Goal: Communication & Community: Answer question/provide support

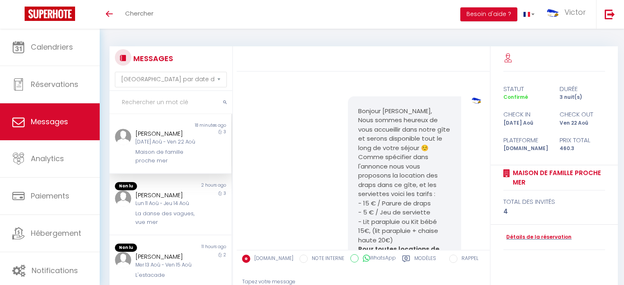
select select "message"
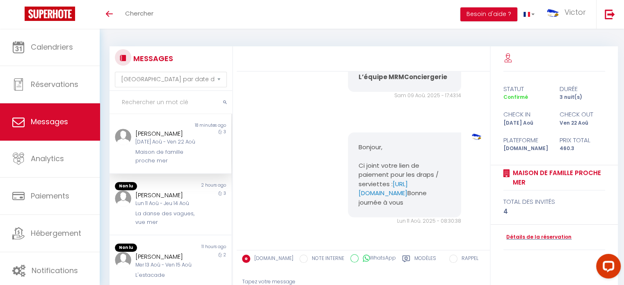
click at [172, 96] on input "text" at bounding box center [171, 102] width 123 height 23
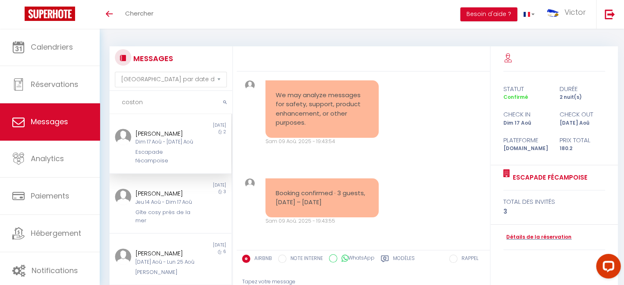
scroll to position [113, 0]
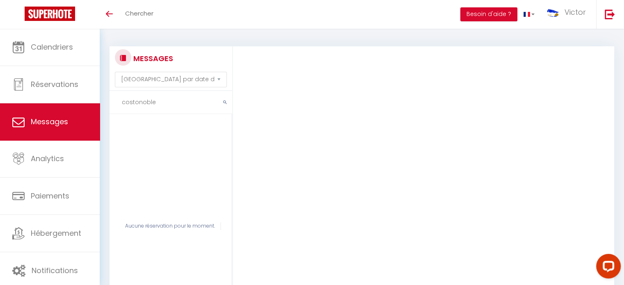
click at [138, 102] on input "costonoble" at bounding box center [171, 102] width 123 height 23
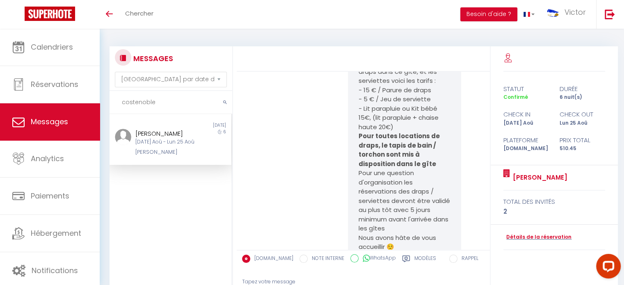
scroll to position [1076, 0]
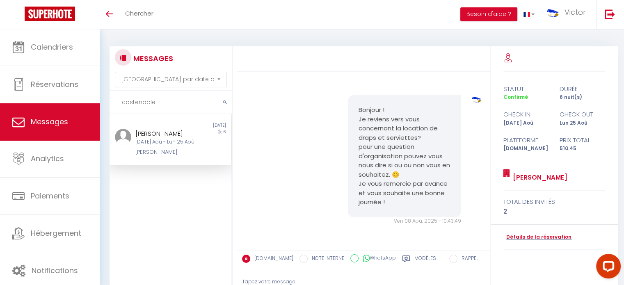
type input "costenoble"
click at [175, 156] on div "[PERSON_NAME]" at bounding box center [165, 152] width 60 height 8
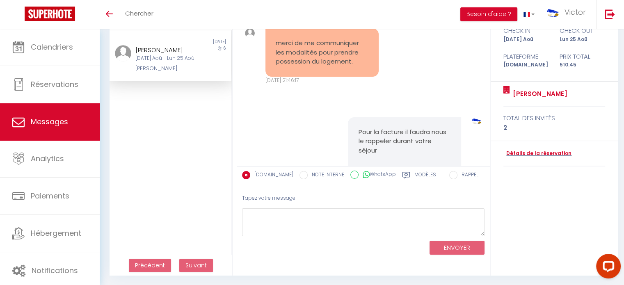
scroll to position [293, 0]
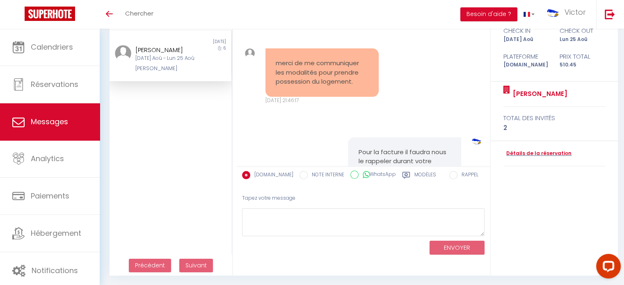
click at [527, 149] on div "Détails de la réservation" at bounding box center [555, 153] width 102 height 25
click at [538, 154] on link "Détails de la réservation" at bounding box center [538, 154] width 68 height 8
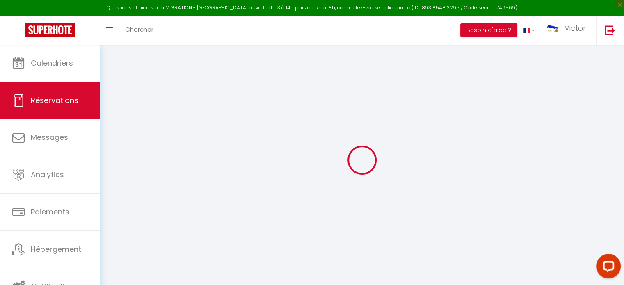
type input "costenoble"
type input "pascal"
type input "[EMAIL_ADDRESS][DOMAIN_NAME]"
type input "[PHONE_NUMBER]"
type input "."
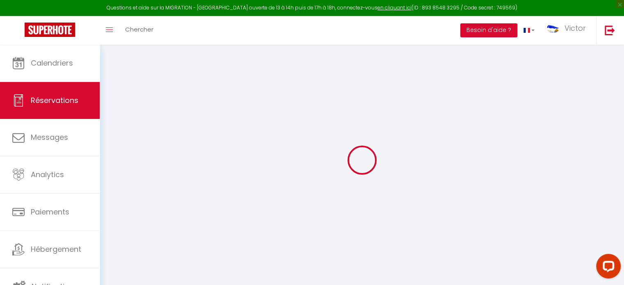
select select "FR"
type input "73.5"
type input "7.15"
select select "65003"
select select "1"
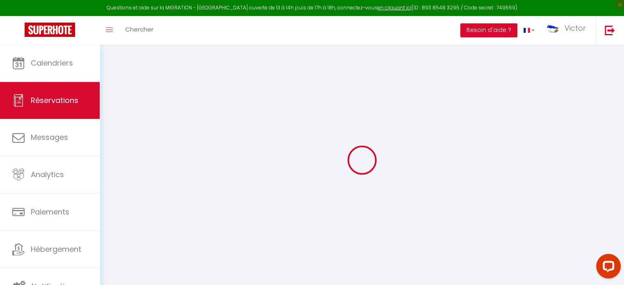
select select
type input "2"
select select "12"
select select
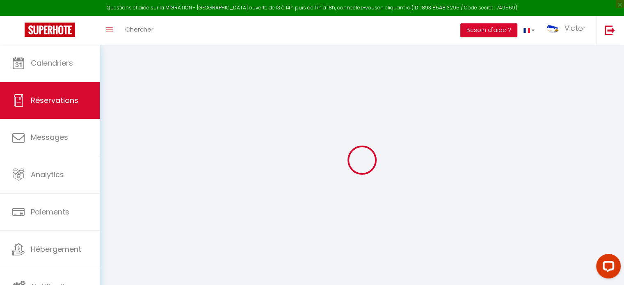
type input "450"
checkbox input "false"
type input "0"
select select "2"
type input "0"
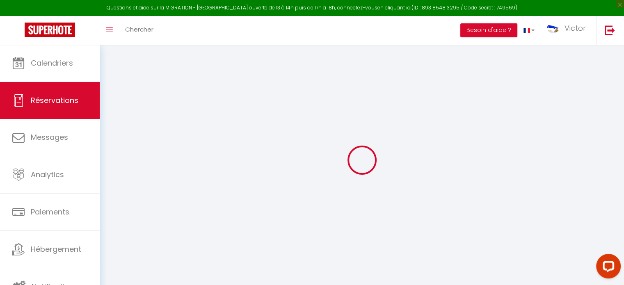
type input "0"
select select
select select "14"
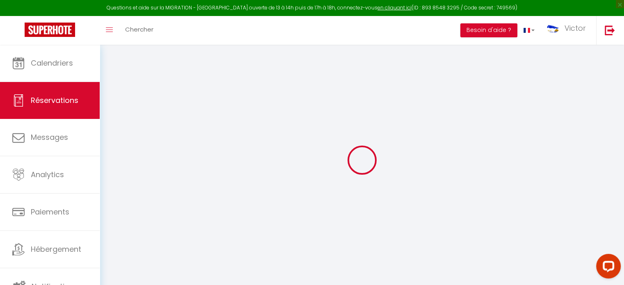
checkbox input "false"
select select
checkbox input "false"
select select
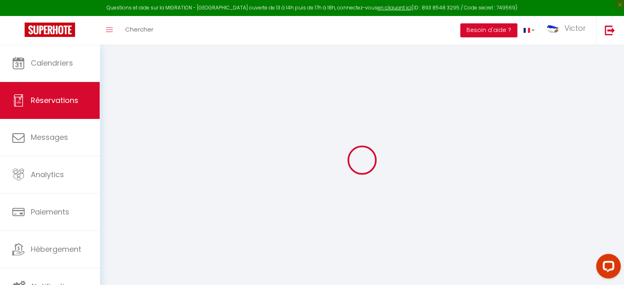
select select
checkbox input "false"
type textarea "** THIS RESERVATION HAS BEEN PRE-PAID ** Reservation has a cancellation grace p…"
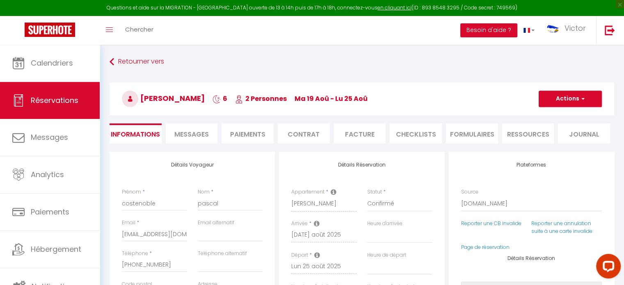
type input "40"
type input "20.45"
select select
checkbox input "false"
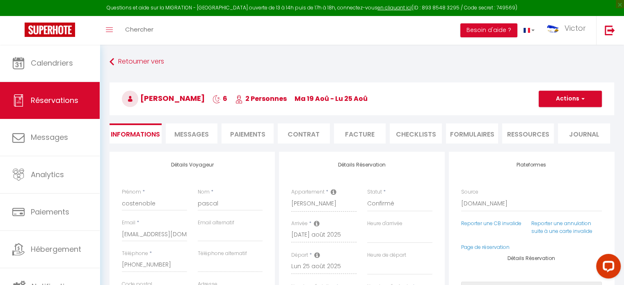
select select
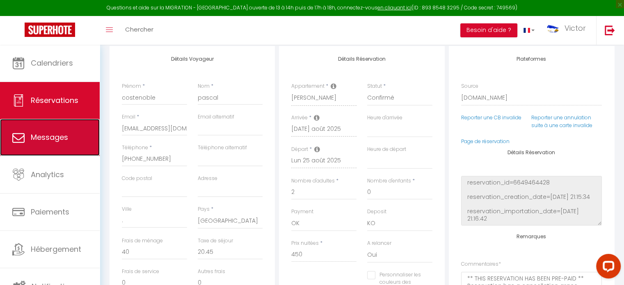
click at [64, 142] on link "Messages" at bounding box center [50, 137] width 100 height 37
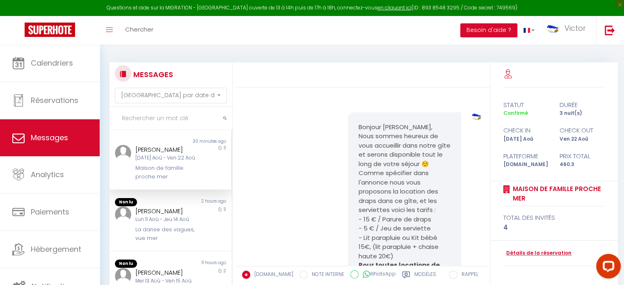
scroll to position [951, 0]
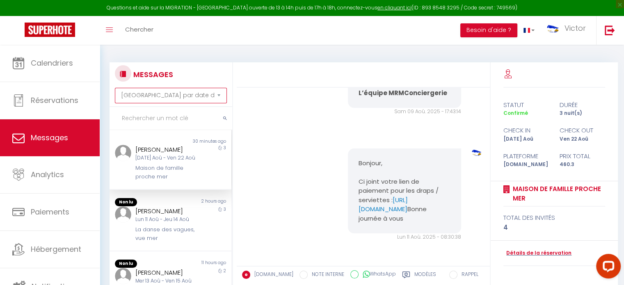
click at [173, 91] on select "[GEOGRAPHIC_DATA] par date de réservation Trier par date de message" at bounding box center [171, 96] width 112 height 16
click at [299, 83] on div at bounding box center [363, 74] width 253 height 25
click at [146, 117] on input "text" at bounding box center [171, 118] width 123 height 23
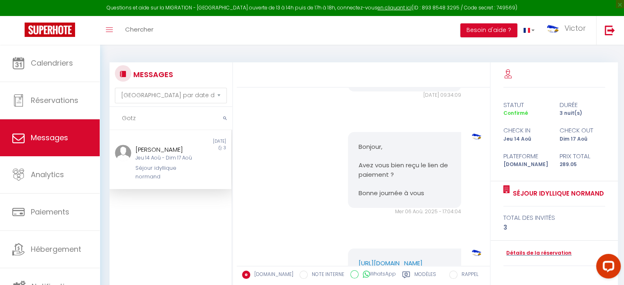
scroll to position [1346, 0]
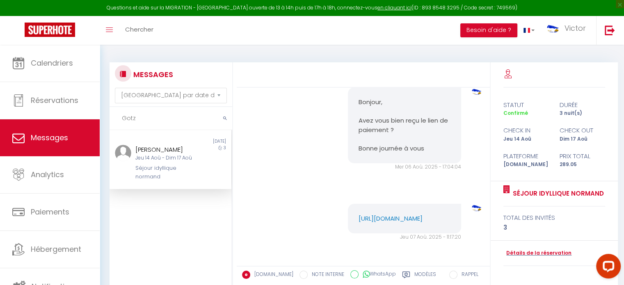
type input "Gotz"
click at [180, 175] on div "Séjour idyllique normand" at bounding box center [165, 172] width 60 height 17
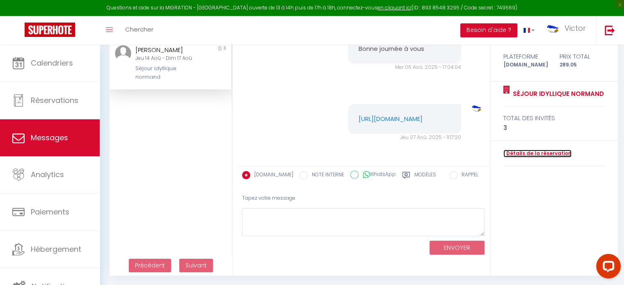
click at [532, 151] on link "Détails de la réservation" at bounding box center [538, 154] width 68 height 8
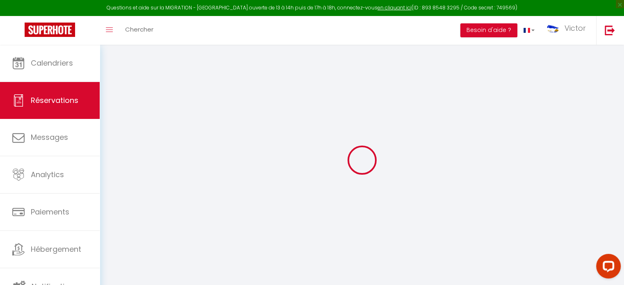
type input "[PERSON_NAME]"
type input "GÖTZ"
type input "[EMAIL_ADDRESS][DOMAIN_NAME]"
type input "[PHONE_NUMBER]"
select select "FR"
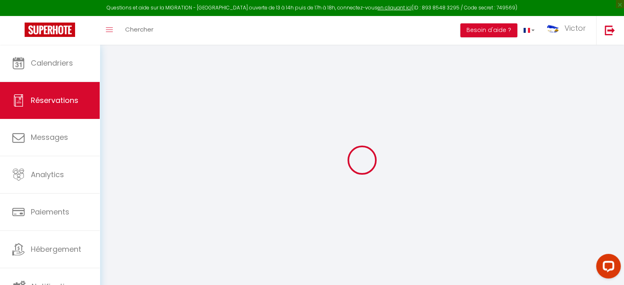
type input "41.7"
type input "4.05"
select select "47095"
select select "1"
select select
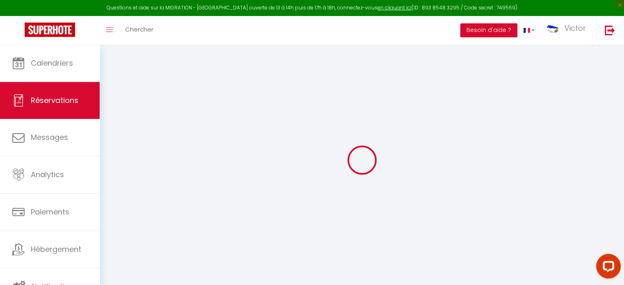
select select
type input "2"
type input "1"
select select "12"
select select
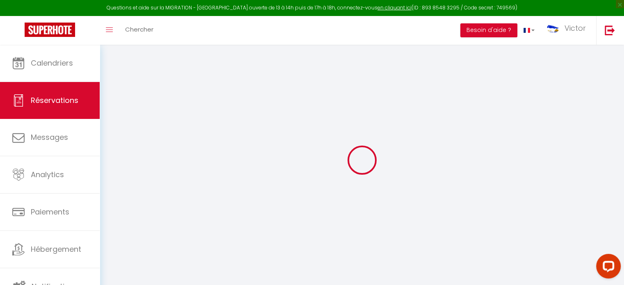
type input "243"
checkbox input "false"
type input "0"
select select "2"
type input "0"
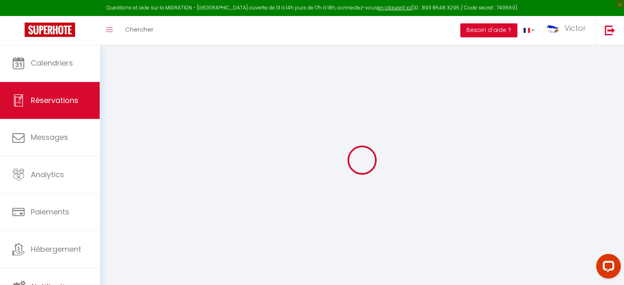
type input "0"
select select
select select "14"
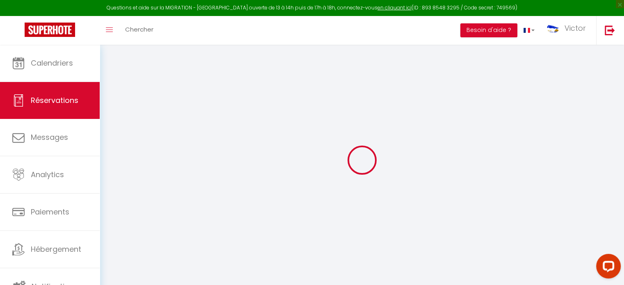
checkbox input "false"
select select
checkbox input "false"
select select
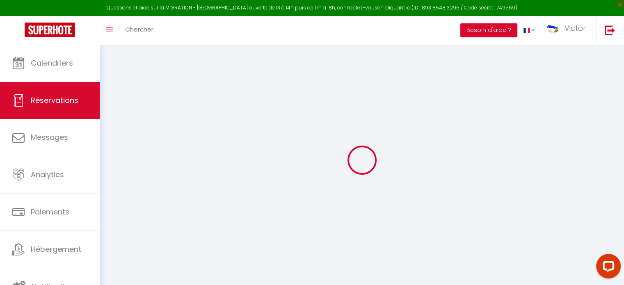
select select
checkbox input "false"
type textarea "** THIS RESERVATION HAS BEEN PRE-PAID ** BOOKING NOTE : Payment charge is EUR 4…"
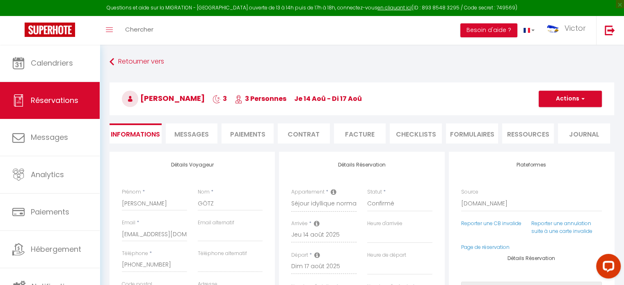
type input "35"
type input "11.05"
select select
checkbox input "false"
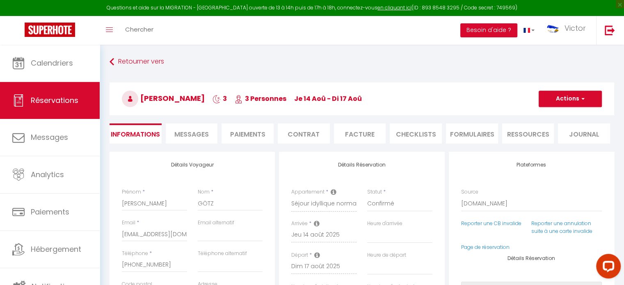
select select
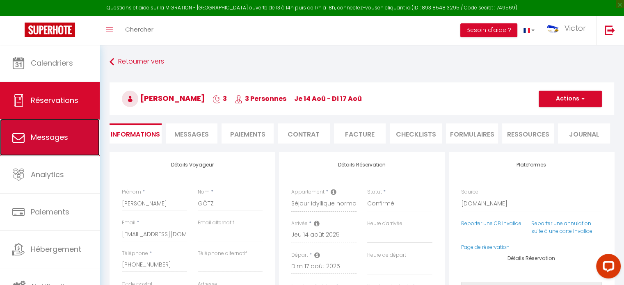
click at [58, 128] on link "Messages" at bounding box center [50, 137] width 100 height 37
select select "message"
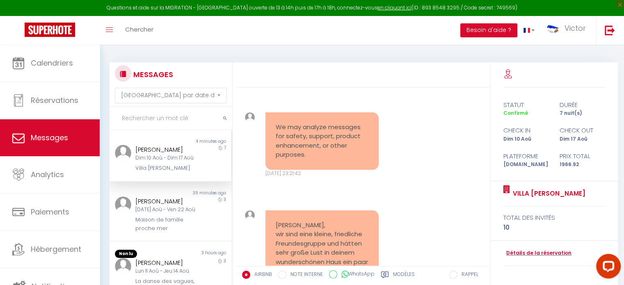
scroll to position [2239, 0]
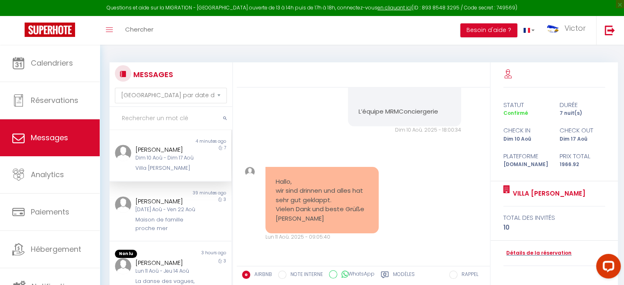
click at [155, 117] on input "text" at bounding box center [171, 118] width 123 height 23
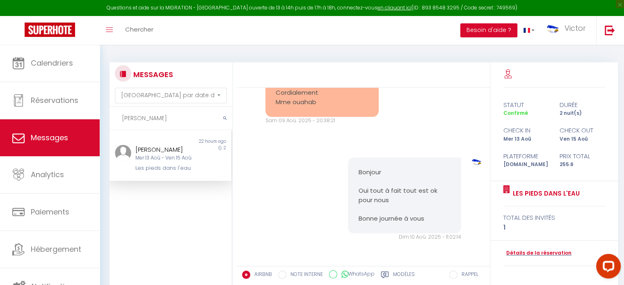
click at [166, 164] on div "Les pieds dans l'eau" at bounding box center [165, 168] width 60 height 8
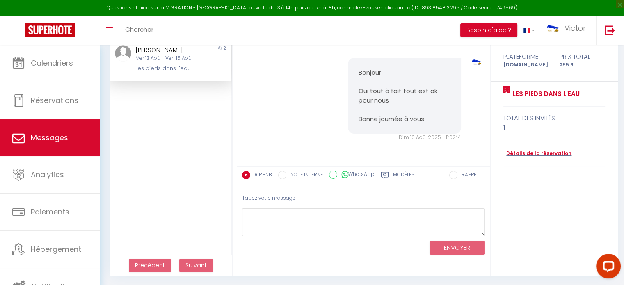
scroll to position [0, 0]
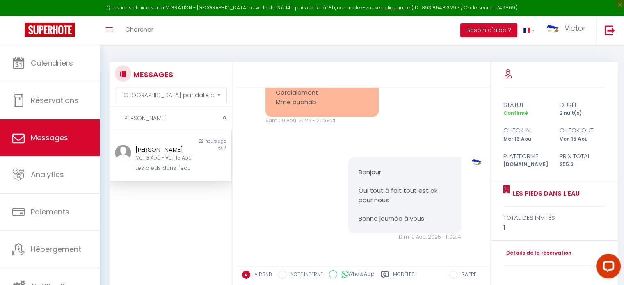
click at [166, 114] on input "[PERSON_NAME]" at bounding box center [171, 118] width 123 height 23
drag, startPoint x: 153, startPoint y: 118, endPoint x: 105, endPoint y: 122, distance: 47.4
click at [105, 122] on div "MESSAGES Trier par date de réservation Trier par date de message [PERSON_NAME] …" at bounding box center [168, 219] width 129 height 314
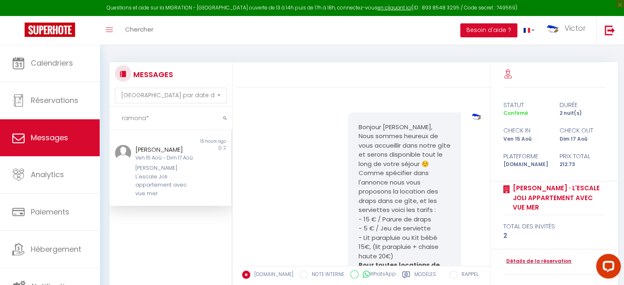
type input "ramona*"
click at [161, 190] on div "[PERSON_NAME] · L'escale Joli appartement avec vue mer" at bounding box center [165, 181] width 60 height 34
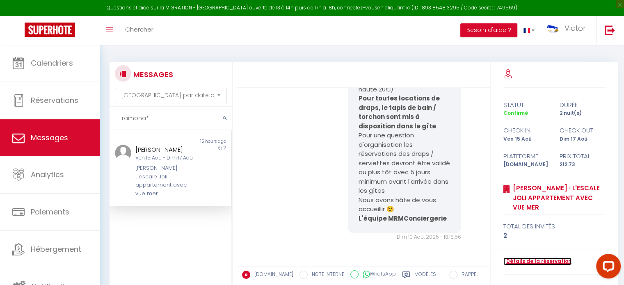
click at [534, 258] on link "Détails de la réservation" at bounding box center [538, 262] width 68 height 8
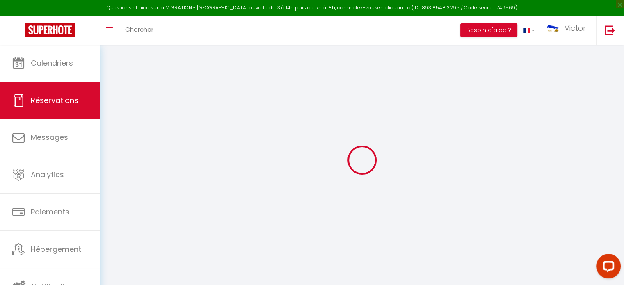
type input "Ramona"
type input "Vallon"
type input "[EMAIL_ADDRESS][DOMAIN_NAME]"
type input "[PHONE_NUMBER]"
type input "."
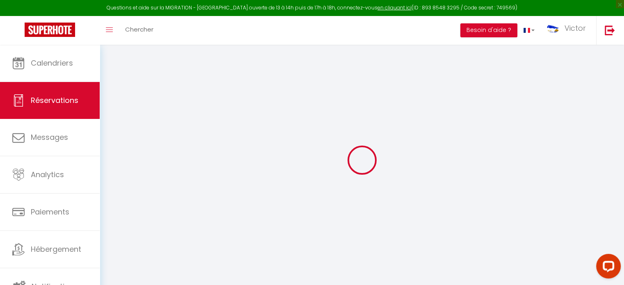
select select "FR"
type input "30.75"
type input "2.98"
select select "73217"
select select "1"
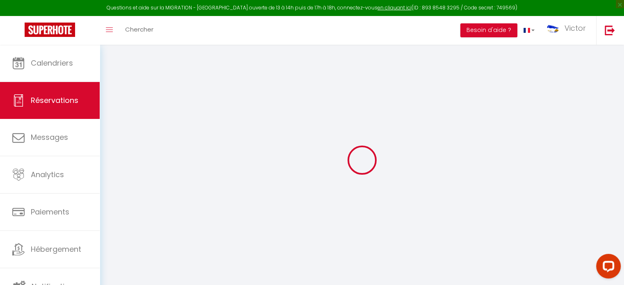
select select
type input "2"
select select "12"
select select
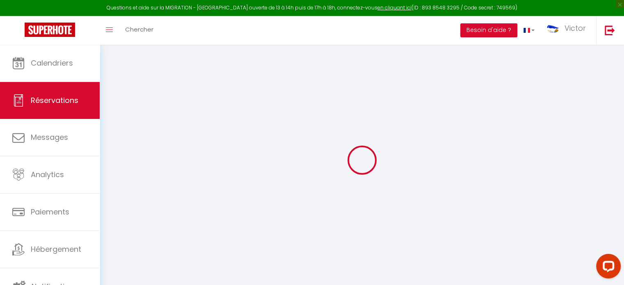
type input "170"
checkbox input "false"
type input "0"
select select "2"
type input "0"
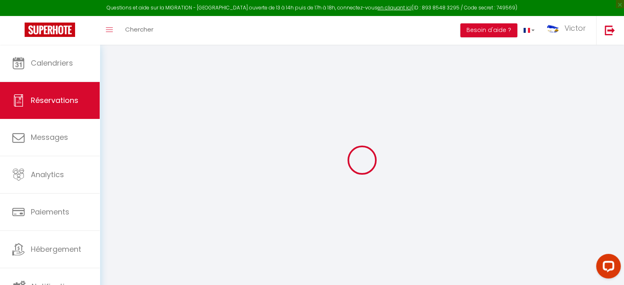
type input "0"
select select
select select "14"
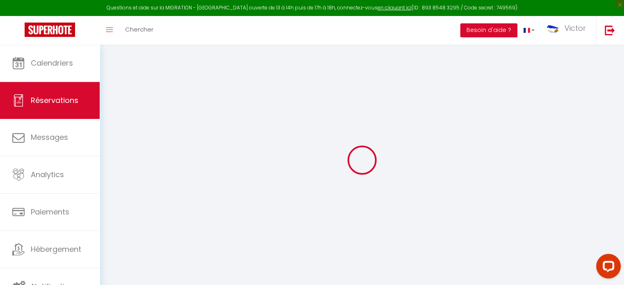
checkbox input "false"
select select
checkbox input "false"
select select
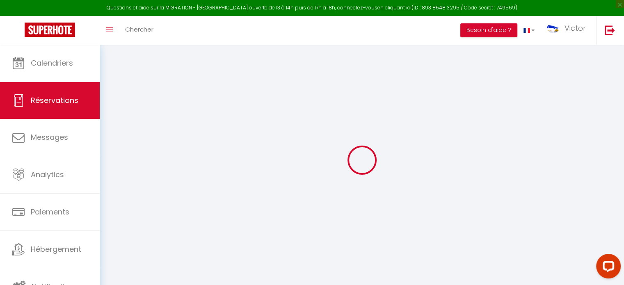
select select
checkbox input "false"
type textarea "** THIS RESERVATION HAS BEEN PRE-PAID ** BOOKING NOTE : Payment charge is EUR 2…"
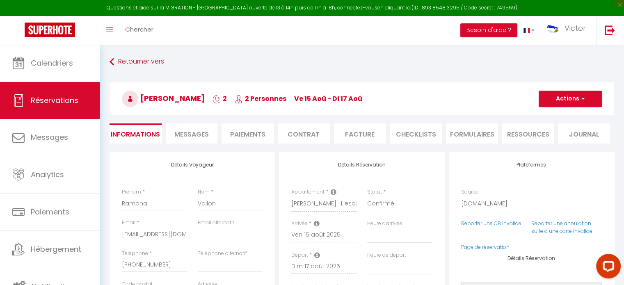
type input "35"
type input "7.73"
select select
checkbox input "false"
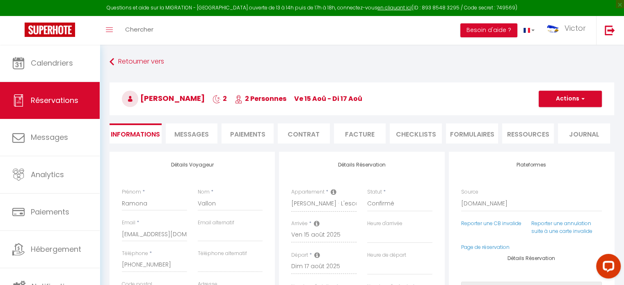
select select
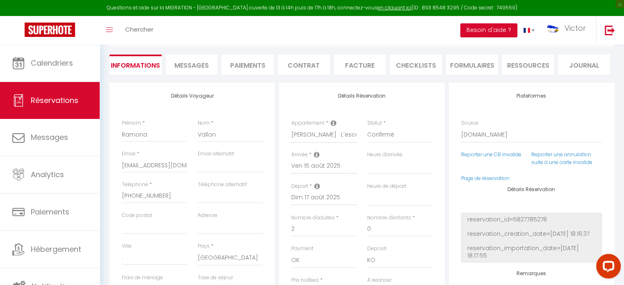
scroll to position [93, 0]
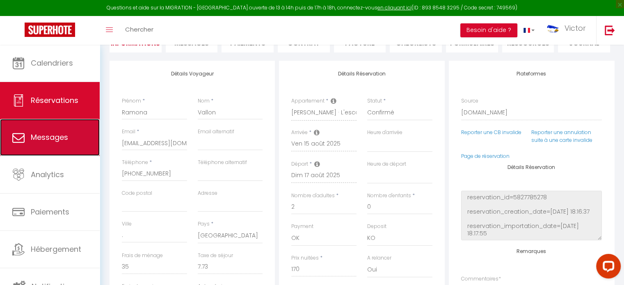
click at [56, 135] on span "Messages" at bounding box center [49, 137] width 37 height 10
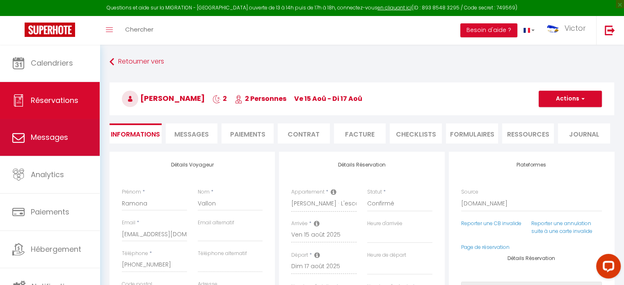
select select "message"
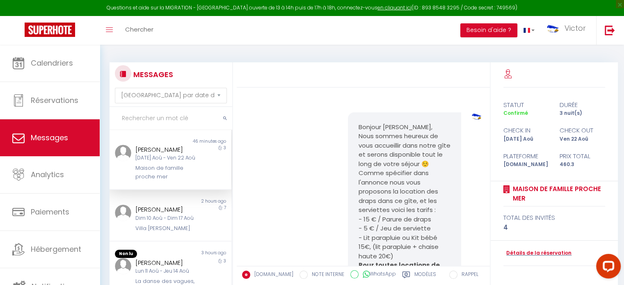
scroll to position [951, 0]
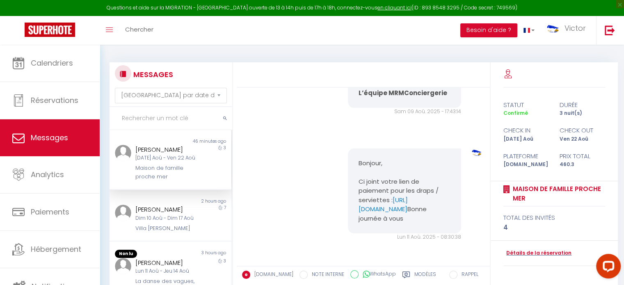
click at [157, 118] on input "text" at bounding box center [171, 118] width 123 height 23
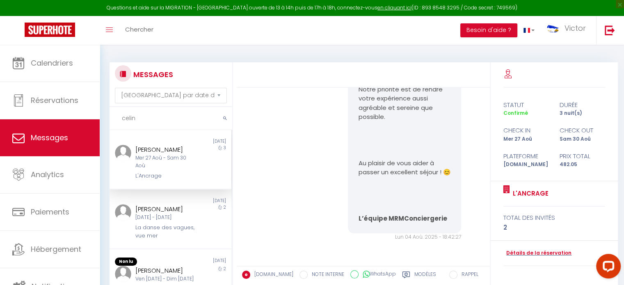
scroll to position [690, 0]
type input "celine"
click at [156, 163] on div "Mer 27 Aoû - Sam 30 Aoû" at bounding box center [165, 162] width 60 height 16
click at [523, 252] on link "Détails de la réservation" at bounding box center [538, 254] width 68 height 8
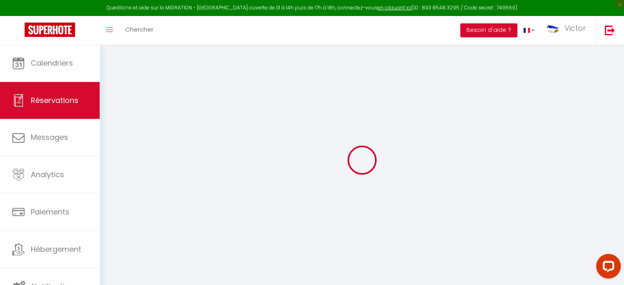
type input "[PERSON_NAME]"
type input "[EMAIL_ADDRESS][DOMAIN_NAME]"
type input "[PHONE_NUMBER]"
select select "FR"
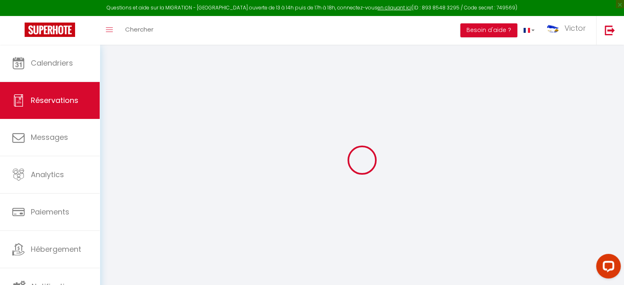
type input "69.75"
type input "6.75"
select select "72297"
select select "1"
select select
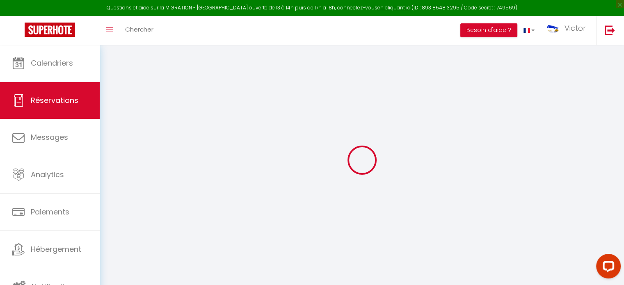
select select
type input "2"
select select "12"
select select
type input "375"
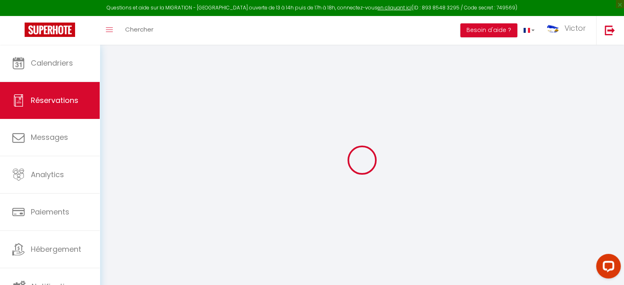
checkbox input "false"
type input "0"
select select "2"
type input "0"
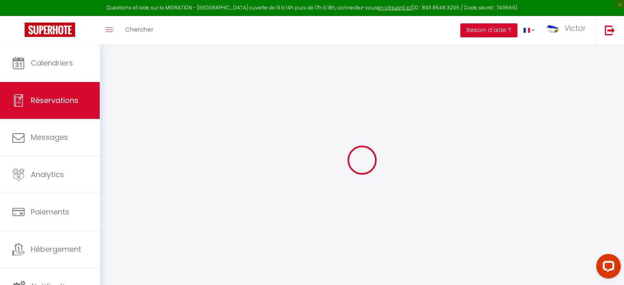
type input "0"
select select
select select "14"
checkbox input "false"
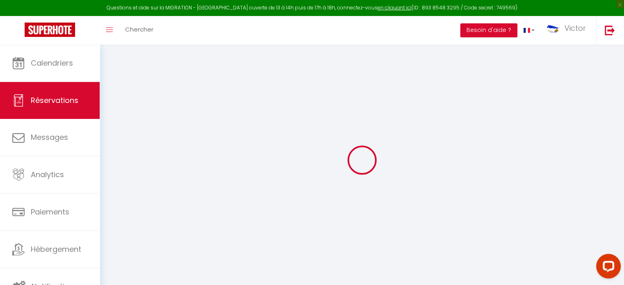
select select
checkbox input "false"
select select
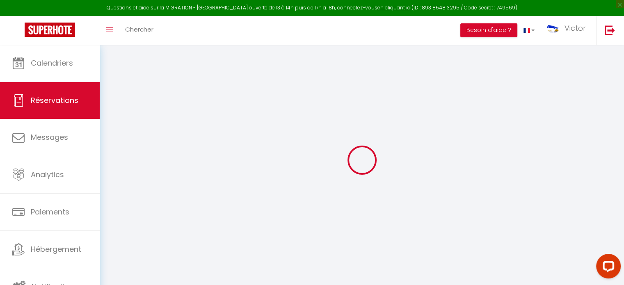
checkbox input "false"
type textarea "** THIS RESERVATION HAS BEEN PRE-PAID ** Reservation has a cancellation grace p…"
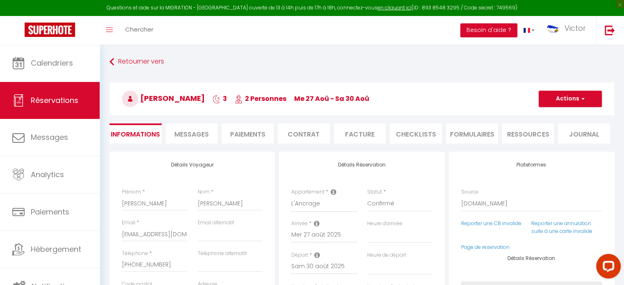
type input "90"
type input "17.05"
select select
checkbox input "false"
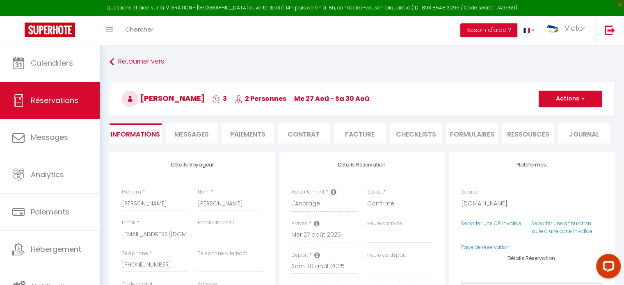
select select
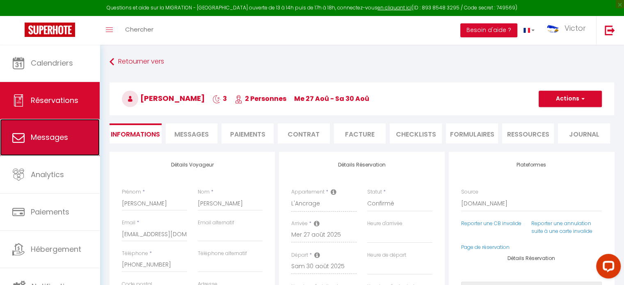
click at [61, 153] on link "Messages" at bounding box center [50, 137] width 100 height 37
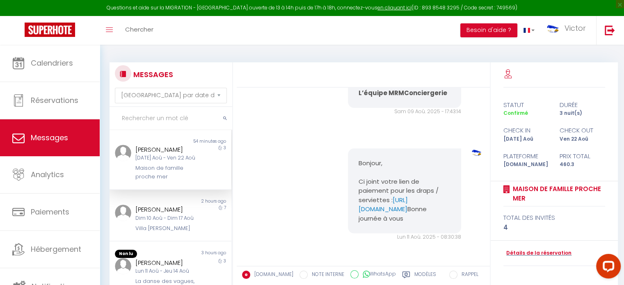
scroll to position [100, 0]
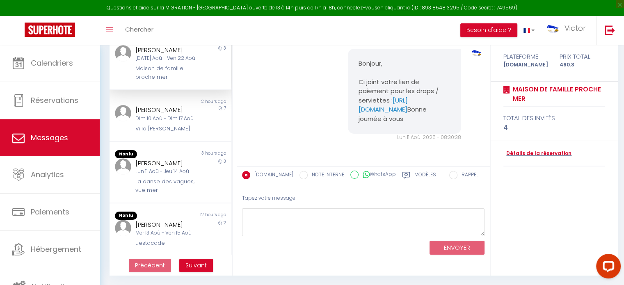
click at [169, 62] on div "[DATE] Aoû - Ven 22 Aoû" at bounding box center [165, 59] width 60 height 8
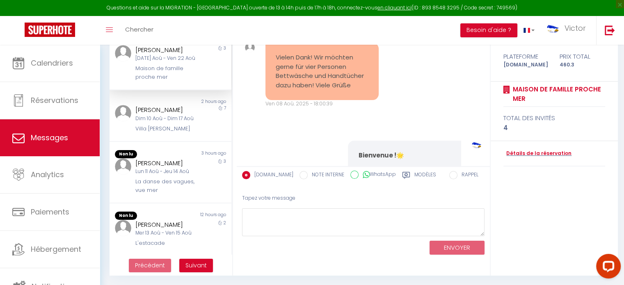
scroll to position [273, 0]
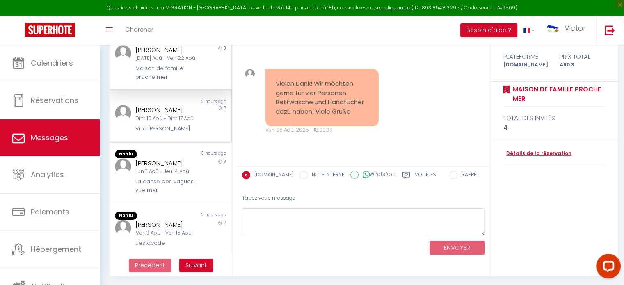
click at [161, 123] on div "Dim 10 Aoû - Dim 17 Aoû" at bounding box center [165, 119] width 60 height 8
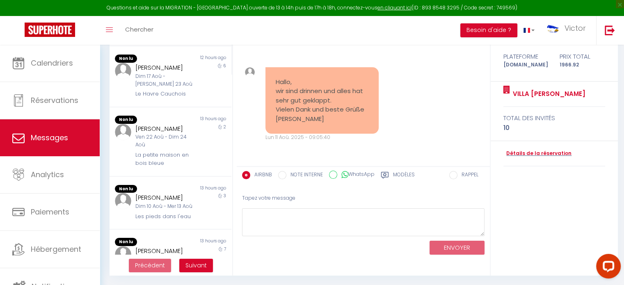
scroll to position [211, 0]
click at [184, 97] on div "[PERSON_NAME] Dim 17 Aoû - Sam 23 Aoû Le Havre Cauchois" at bounding box center [165, 80] width 71 height 36
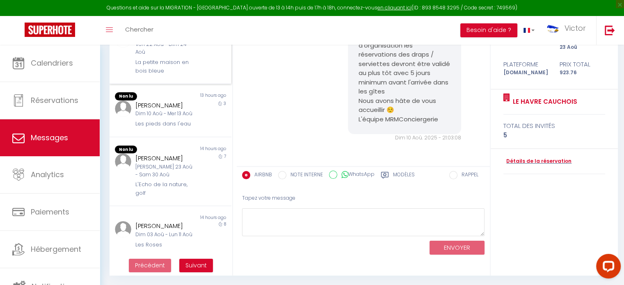
scroll to position [290, 0]
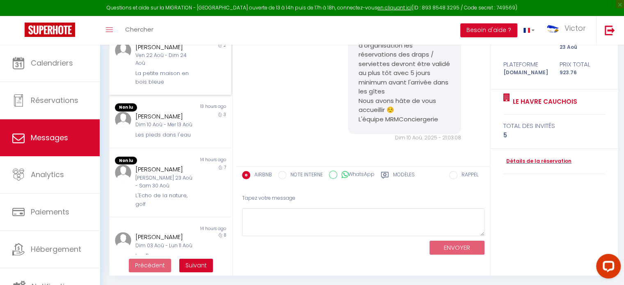
click at [189, 67] on div "Ven 22 Aoû - Dim 24 Aoû" at bounding box center [165, 60] width 60 height 16
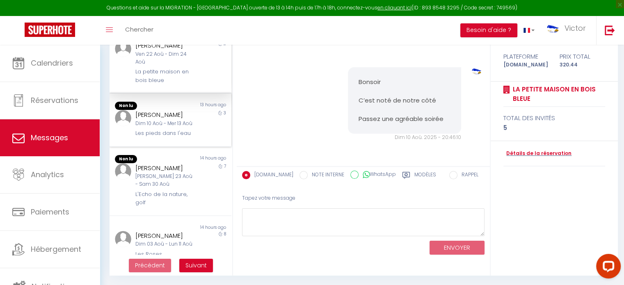
click at [172, 128] on div "Dim 10 Aoû - Mer 13 Aoû" at bounding box center [165, 124] width 60 height 8
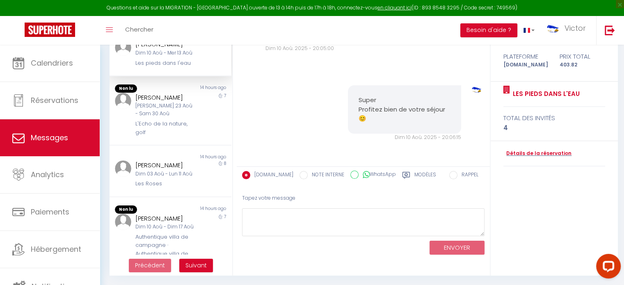
scroll to position [359, 0]
click at [172, 118] on div "[PERSON_NAME] 23 Aoû - Sam 30 Aoû" at bounding box center [165, 110] width 60 height 16
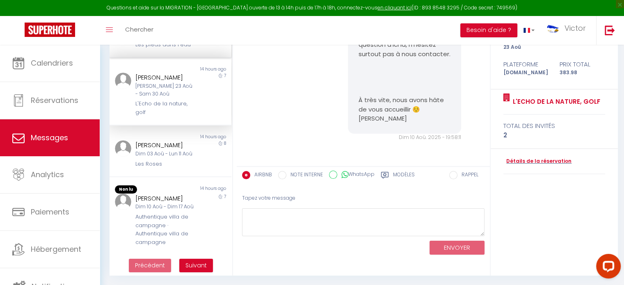
scroll to position [426, 0]
click at [172, 160] on div "Les Roses" at bounding box center [165, 164] width 60 height 8
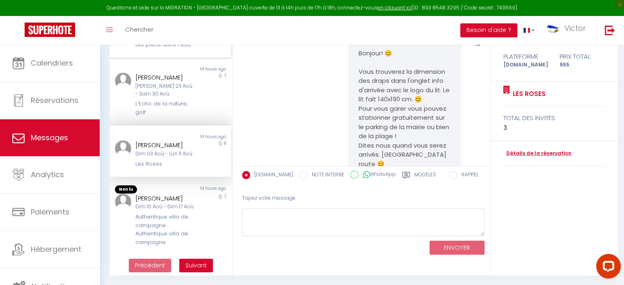
scroll to position [4108, 0]
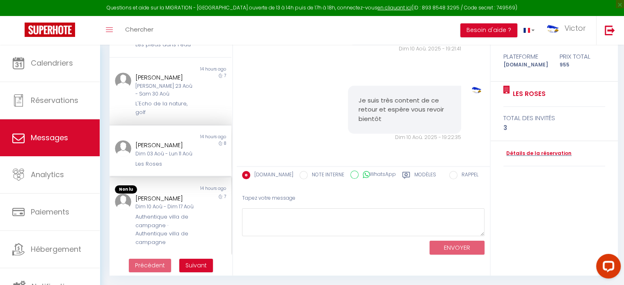
click at [165, 209] on div "Dim 10 Aoû - Dim 17 Aoû" at bounding box center [165, 207] width 60 height 8
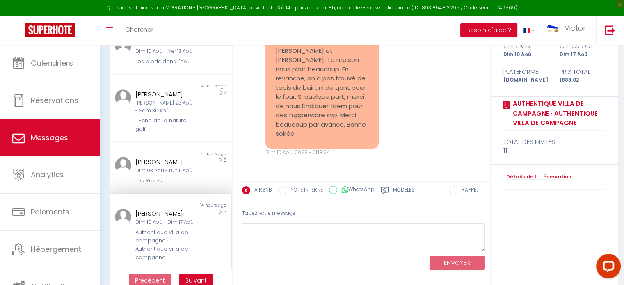
scroll to position [85, 0]
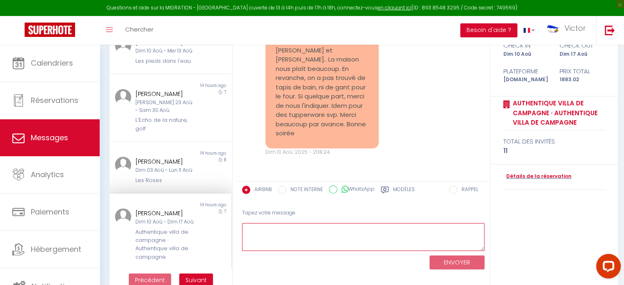
click at [298, 230] on textarea at bounding box center [363, 237] width 243 height 28
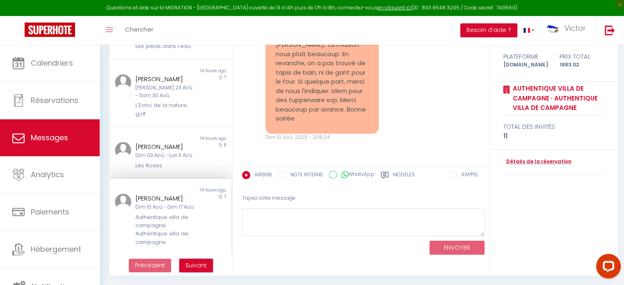
click at [200, 263] on span "Suivant" at bounding box center [196, 265] width 21 height 8
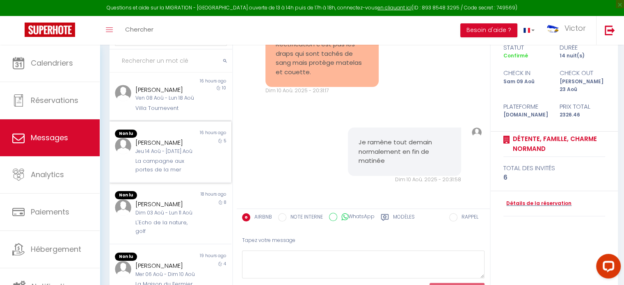
scroll to position [57, 0]
click at [185, 138] on div "[PERSON_NAME]" at bounding box center [165, 143] width 60 height 10
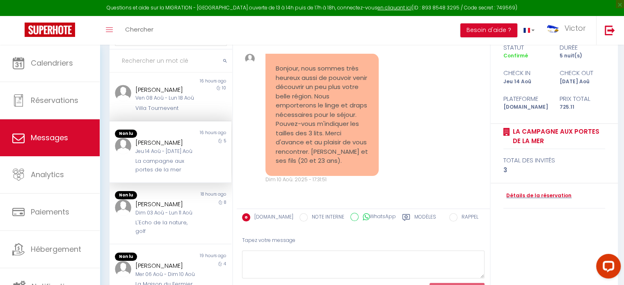
scroll to position [420, 0]
click at [278, 243] on div "Tapez votre message" at bounding box center [363, 241] width 243 height 20
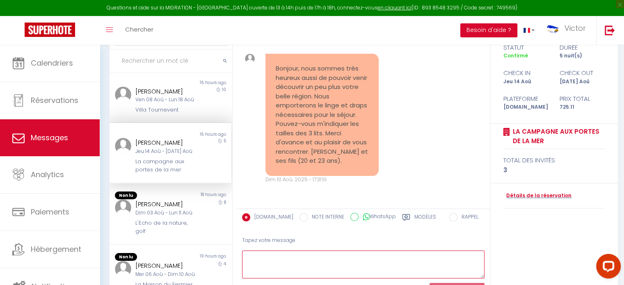
click at [272, 266] on textarea at bounding box center [363, 265] width 243 height 28
click at [254, 264] on textarea "Bonjour ! 😊" at bounding box center [363, 265] width 243 height 28
click at [273, 267] on textarea "Bonjour ! 😊" at bounding box center [363, 265] width 243 height 28
click at [288, 257] on textarea "Bonjour ! 😊" at bounding box center [363, 265] width 243 height 28
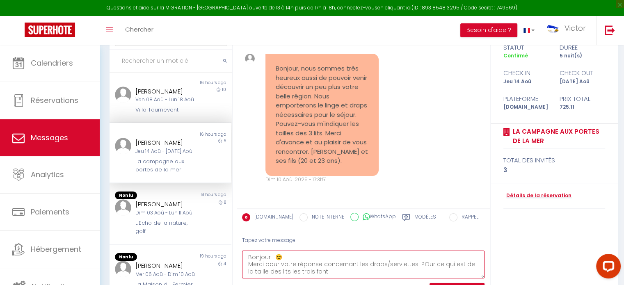
paste textarea "160 x 190 cm"
click at [421, 259] on textarea "Bonjour ! 😊 Merci pour votre réponse concernant les draps/serviettes. POur ce q…" at bounding box center [363, 265] width 243 height 28
click at [273, 273] on textarea "Bonjour ! 😊 Merci pour votre réponse concernant les draps/serviettes. Pour ce q…" at bounding box center [363, 265] width 243 height 28
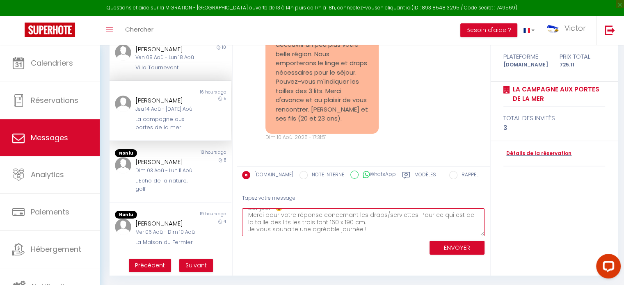
type textarea "Bonjour ! 😊 Merci pour votre réponse concernant les draps/serviettes. Pour ce q…"
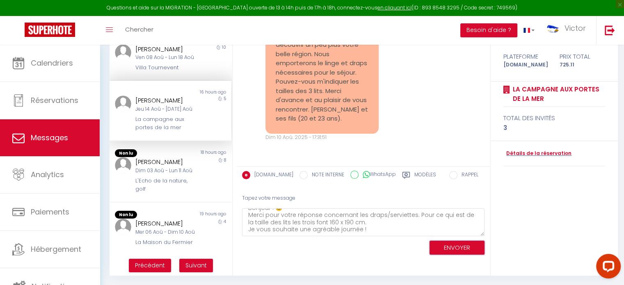
click at [453, 248] on button "ENVOYER" at bounding box center [457, 248] width 55 height 14
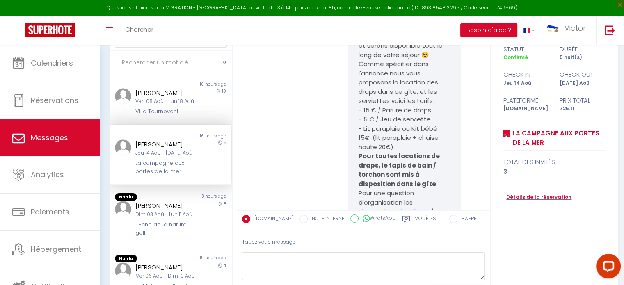
scroll to position [0, 0]
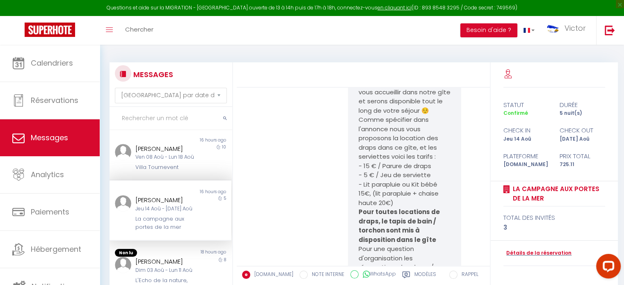
click at [532, 116] on div "Confirmé" at bounding box center [526, 114] width 56 height 8
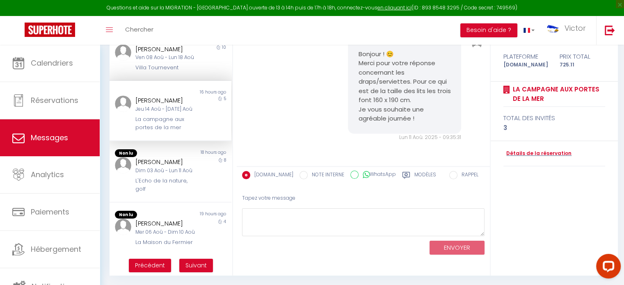
scroll to position [50, 0]
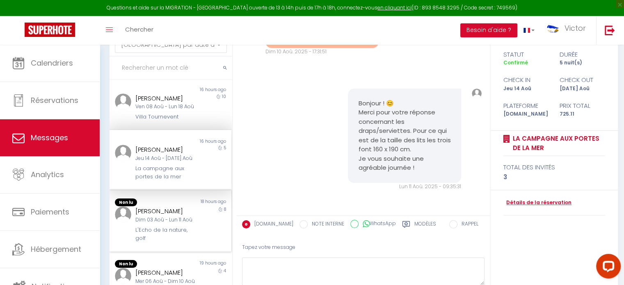
click at [164, 206] on div "[PERSON_NAME]" at bounding box center [165, 211] width 60 height 10
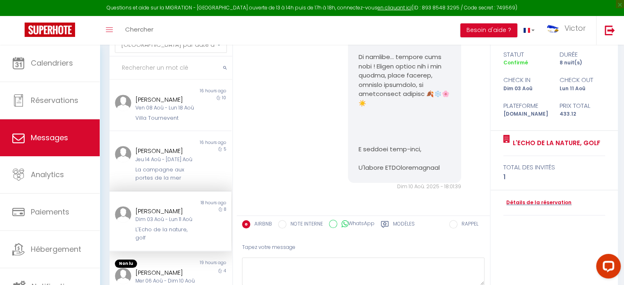
scroll to position [100, 0]
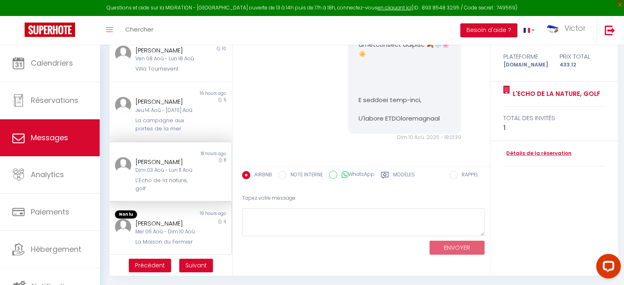
click at [159, 219] on div "[PERSON_NAME]" at bounding box center [165, 224] width 60 height 10
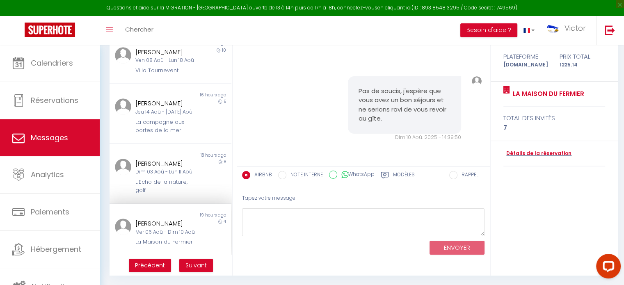
scroll to position [5246, 0]
click at [196, 263] on span "Suivant" at bounding box center [196, 265] width 21 height 8
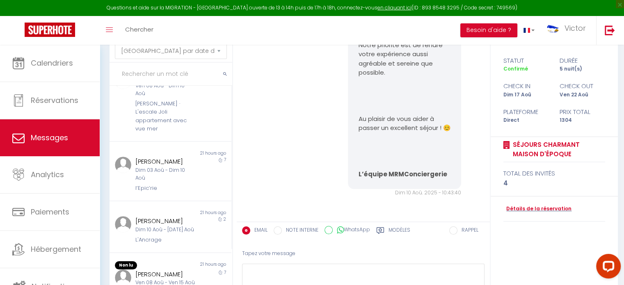
scroll to position [0, 0]
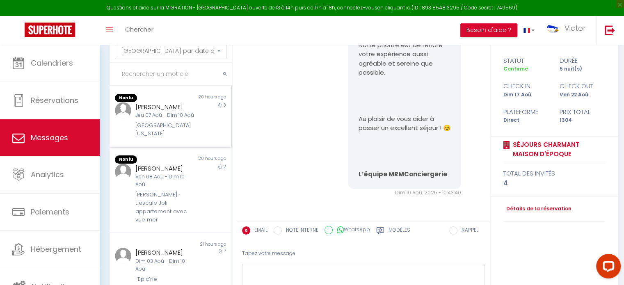
click at [186, 119] on div "Jeu 07 Aoû - Dim 10 Aoû" at bounding box center [165, 116] width 60 height 8
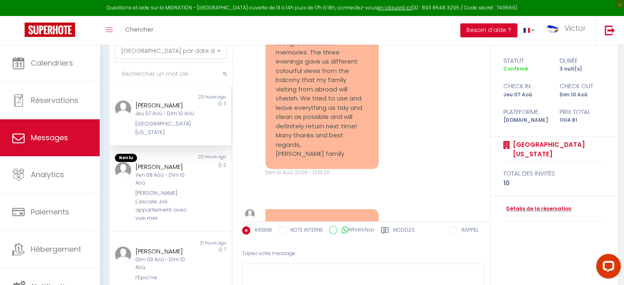
scroll to position [5498, 0]
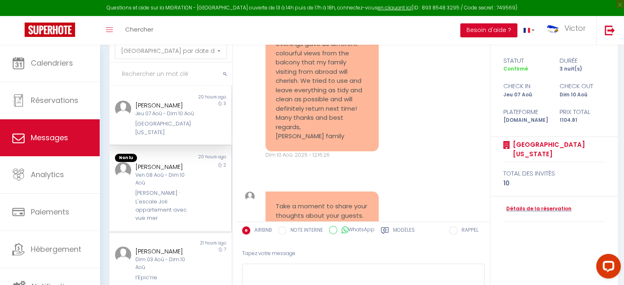
click at [176, 185] on div "Ven 08 Aoû - Dim 10 Aoû" at bounding box center [165, 180] width 60 height 16
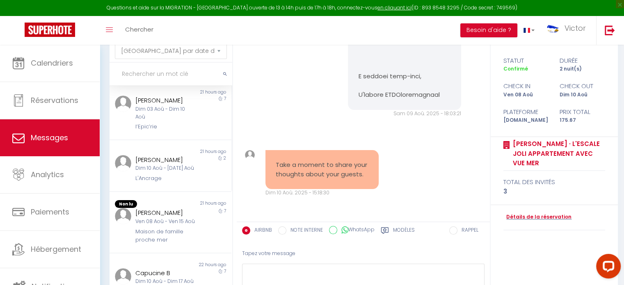
scroll to position [176, 0]
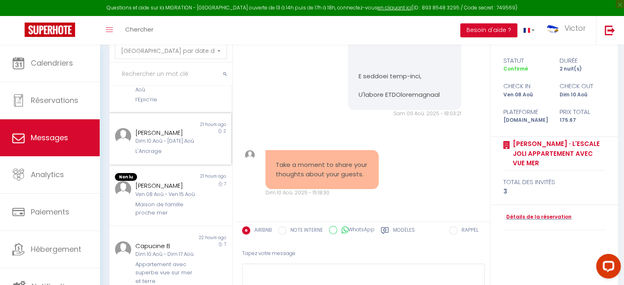
click at [181, 144] on div "[PERSON_NAME] Dim 10 Aoû - [DATE] Aoû L'Ancrage" at bounding box center [165, 142] width 71 height 28
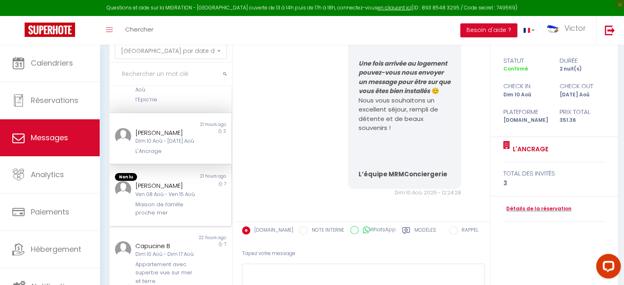
click at [173, 199] on div "Ven 08 Aoû - Ven 15 Aoû" at bounding box center [165, 195] width 60 height 8
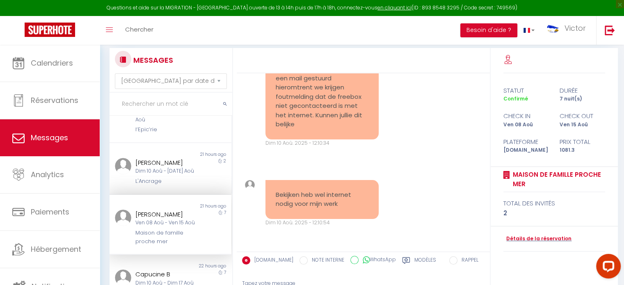
scroll to position [2745, 0]
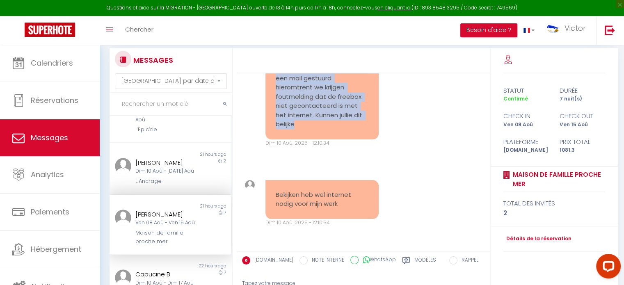
drag, startPoint x: 294, startPoint y: 203, endPoint x: 266, endPoint y: 105, distance: 101.6
click at [266, 105] on div "Bedankt, is een mooi en gezellig huis enige is dat we geen wifi hebben die werk…" at bounding box center [322, 78] width 113 height 122
copy pre "Bedankt, is een mooi en gezellig huis enige is dat we geen wifi hebben die werk…"
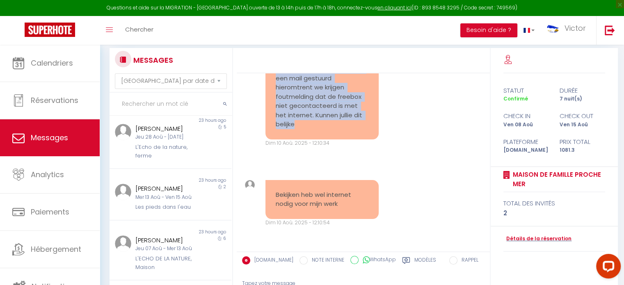
scroll to position [100, 0]
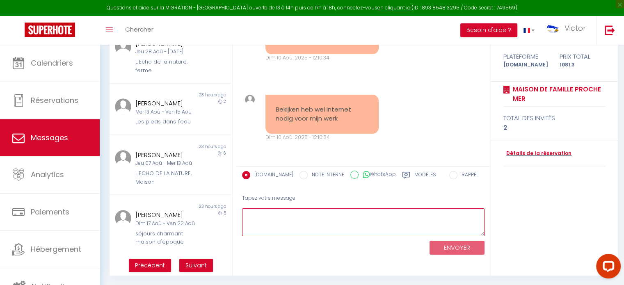
click at [273, 227] on textarea at bounding box center [363, 223] width 243 height 28
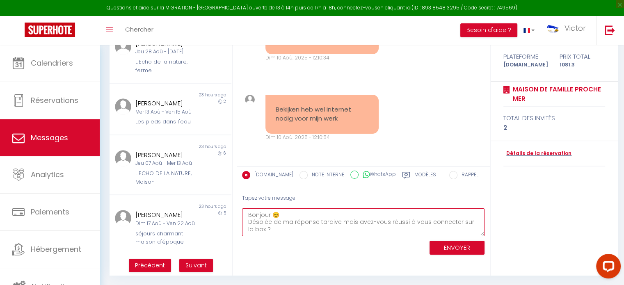
scroll to position [5, 0]
type textarea "Bonjour 😊 Désolée de ma réponse tardive mais avez-vous réussi à vous connecter …"
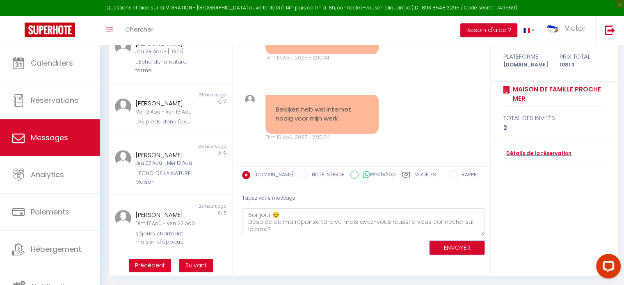
click at [461, 251] on button "ENVOYER" at bounding box center [457, 248] width 55 height 14
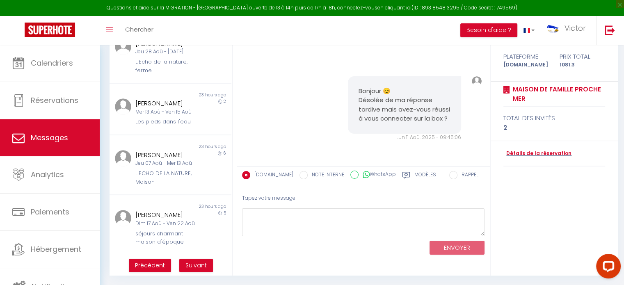
scroll to position [2929, 0]
click at [199, 265] on span "Suivant" at bounding box center [196, 265] width 21 height 8
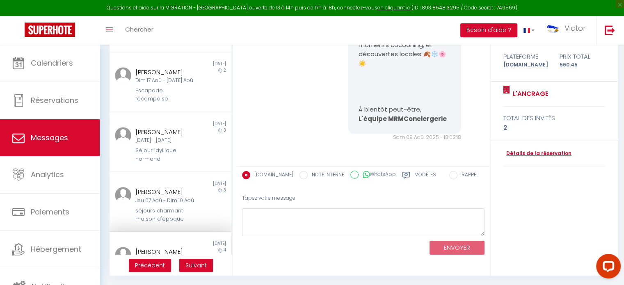
scroll to position [0, 0]
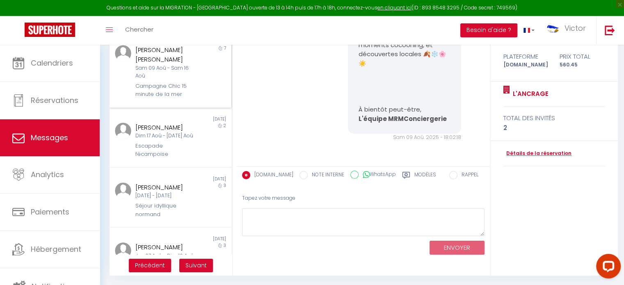
click at [170, 81] on div "[PERSON_NAME] [PERSON_NAME] 09 [PERSON_NAME] 16 Aoû Campagne Chic 15 minute de …" at bounding box center [165, 72] width 71 height 54
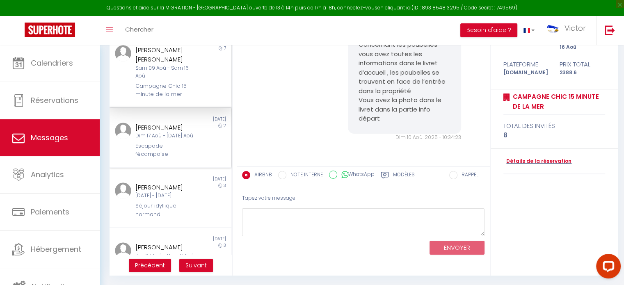
click at [175, 140] on div "Dim 17 Aoû - [DATE] Aoû" at bounding box center [165, 136] width 60 height 8
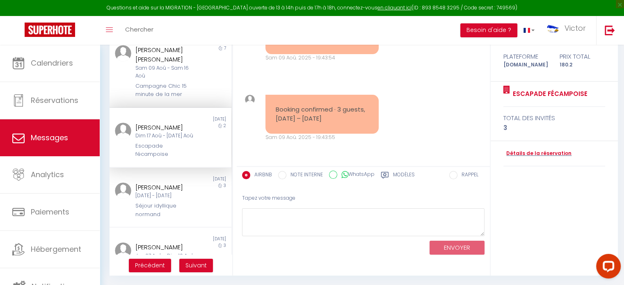
scroll to position [113, 0]
click at [165, 200] on div "[DATE] - [DATE]" at bounding box center [165, 196] width 60 height 8
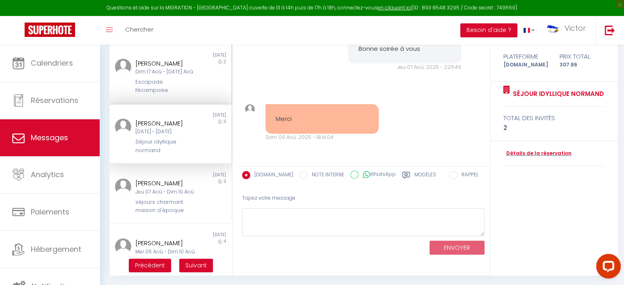
scroll to position [64, 0]
click at [172, 136] on div "[DATE] - [DATE]" at bounding box center [165, 132] width 60 height 8
click at [176, 188] on div "[PERSON_NAME]" at bounding box center [165, 184] width 60 height 10
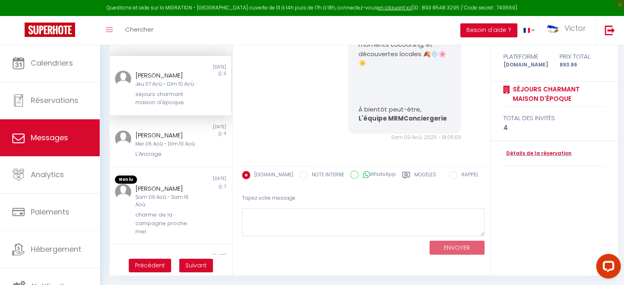
scroll to position [183, 0]
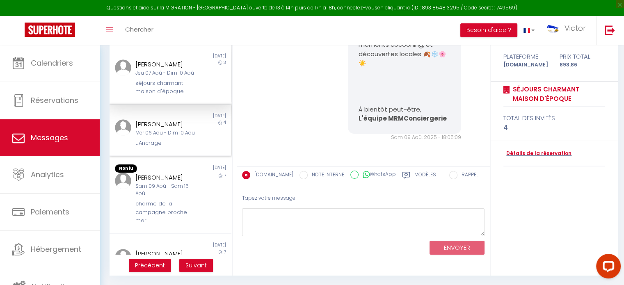
click at [177, 137] on div "Mer 06 Aoû - Dim 10 Aoû" at bounding box center [165, 133] width 60 height 8
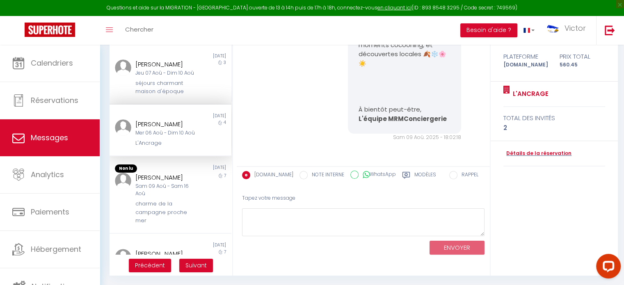
scroll to position [238, 0]
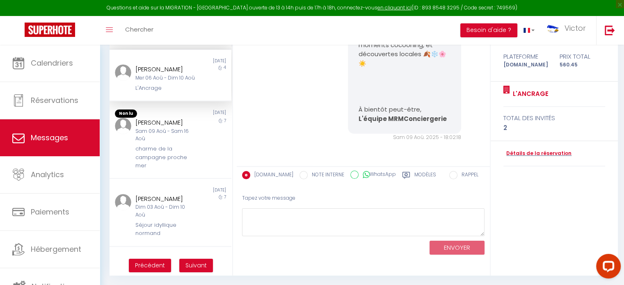
click at [177, 128] on div "[PERSON_NAME]" at bounding box center [165, 123] width 60 height 10
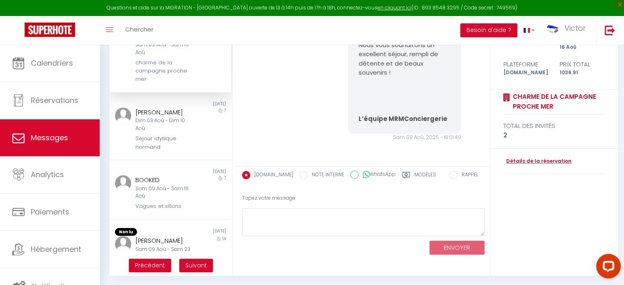
scroll to position [323, 0]
click at [169, 132] on div "Dim 03 Aoû - Dim 10 Aoû" at bounding box center [165, 125] width 60 height 16
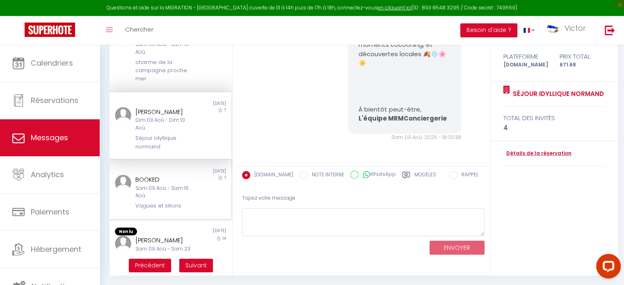
click at [158, 200] on div "Sam 09 Aoû - Sam 16 Aoû" at bounding box center [165, 193] width 60 height 16
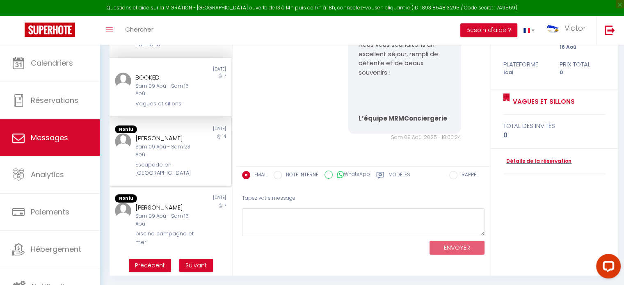
click at [184, 133] on div "[PERSON_NAME]" at bounding box center [165, 138] width 60 height 10
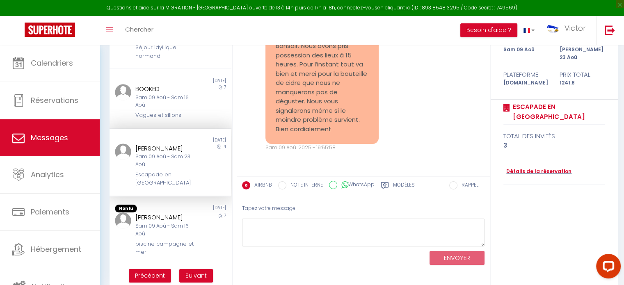
scroll to position [100, 0]
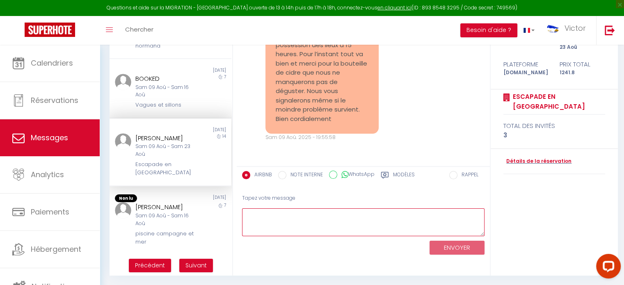
click at [277, 212] on textarea at bounding box center [363, 223] width 243 height 28
click at [287, 214] on textarea at bounding box center [363, 223] width 243 height 28
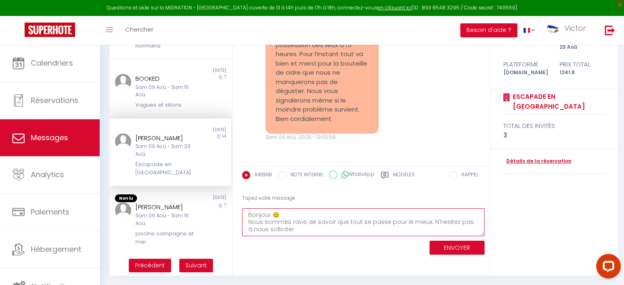
drag, startPoint x: 288, startPoint y: 229, endPoint x: 426, endPoint y: 221, distance: 138.1
click at [426, 221] on textarea "Bonjour 😊 Nous sommes ravis de savoir que tout se passe pour le mieux. N'hesite…" at bounding box center [363, 223] width 243 height 28
click at [461, 225] on textarea "Bonjour 😊 Nous sommes ravis de savoir que tout se passe pour le mieux! Nous res…" at bounding box center [363, 223] width 243 height 28
type textarea "Bonjour 😊 Nous sommes ravis de savoir que tout se passe pour le mieux! Nous res…"
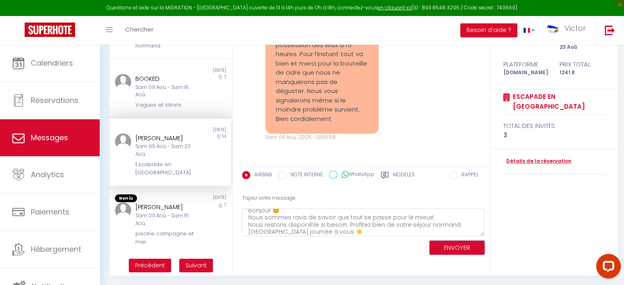
click at [455, 248] on button "ENVOYER" at bounding box center [457, 248] width 55 height 14
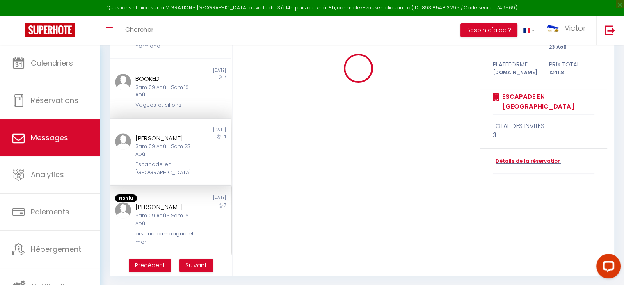
click at [165, 213] on div "Sam 09 Aoû - Sam 16 Aoû" at bounding box center [165, 220] width 60 height 16
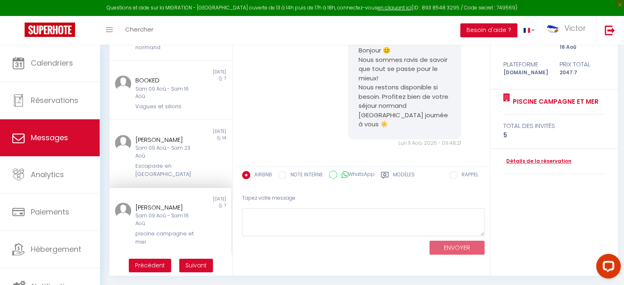
scroll to position [3229, 0]
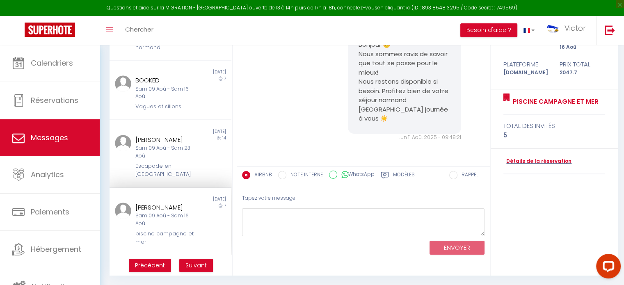
click at [180, 211] on div "[PERSON_NAME]" at bounding box center [165, 208] width 60 height 10
click at [166, 167] on div "Escapade en [GEOGRAPHIC_DATA]" at bounding box center [165, 170] width 60 height 17
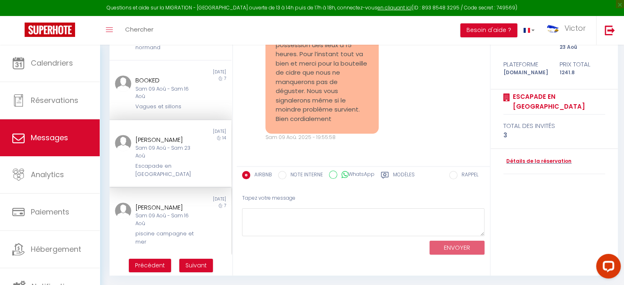
click at [164, 232] on div "piscine campagne et mer" at bounding box center [165, 238] width 60 height 17
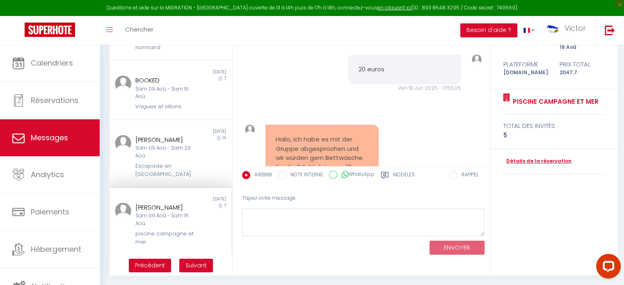
scroll to position [3238, 0]
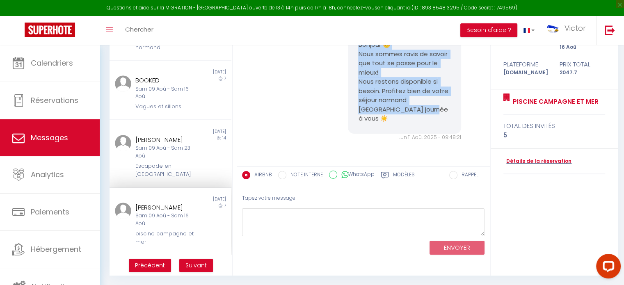
drag, startPoint x: 432, startPoint y: 120, endPoint x: 347, endPoint y: 57, distance: 105.9
click at [348, 57] on div "Bonjour 😊 Nous sommes ravis de savoir que tout se passe pour le mieux! Nous res…" at bounding box center [404, 82] width 113 height 104
copy pre "Bonjour 😊 Nous sommes ravis de savoir que tout se passe pour le mieux! Nous res…"
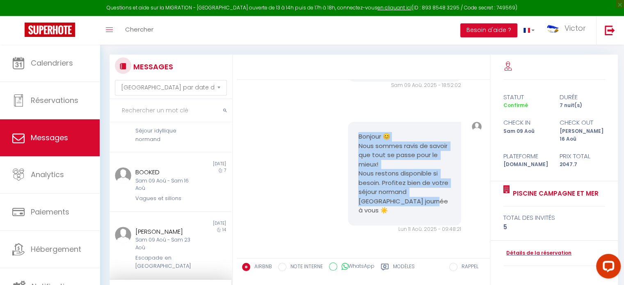
scroll to position [3233, 0]
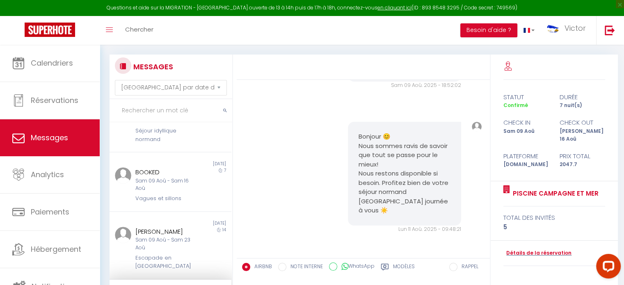
click at [473, 146] on div "Note Sms" at bounding box center [477, 177] width 21 height 111
click at [474, 136] on div "Note Sms" at bounding box center [477, 177] width 21 height 111
click at [381, 156] on pre "Bonjour 😊 Nous sommes ravis de savoir que tout se passe pour le mieux! Nous res…" at bounding box center [404, 173] width 93 height 83
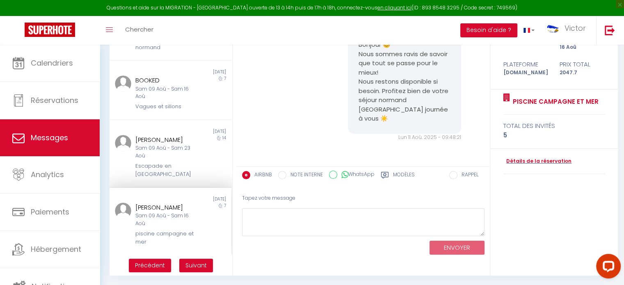
drag, startPoint x: 396, startPoint y: 113, endPoint x: 317, endPoint y: 135, distance: 82.3
click at [317, 135] on div "Bonjour 😊 Nous sommes ravis de savoir que tout se passe pour le mieux! Nous res…" at bounding box center [364, 86] width 248 height 144
click at [158, 139] on div "[PERSON_NAME]" at bounding box center [165, 140] width 60 height 10
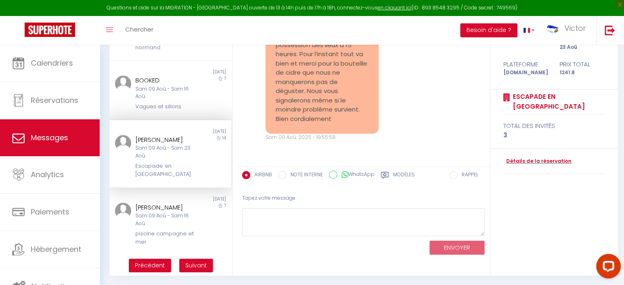
scroll to position [1914, 0]
click at [284, 236] on div "ENVOYER" at bounding box center [363, 247] width 243 height 22
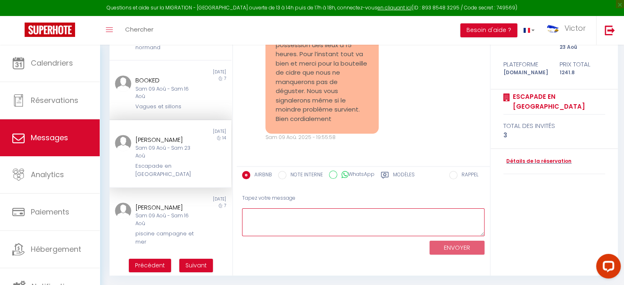
click at [287, 226] on textarea at bounding box center [363, 223] width 243 height 28
paste textarea "Bonjour 😊 Nous sommes ravis de savoir que tout se passe pour le mieux! Nous res…"
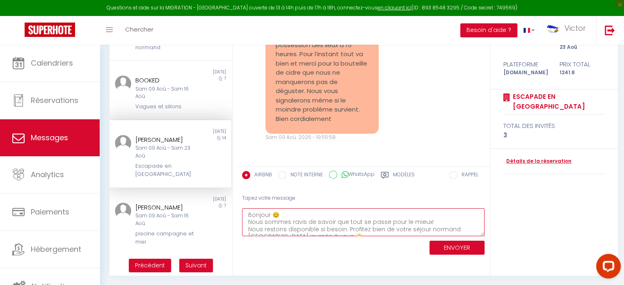
scroll to position [5, 0]
type textarea "Bonjour 😊 Nous sommes ravis de savoir que tout se passe pour le mieux! Nous res…"
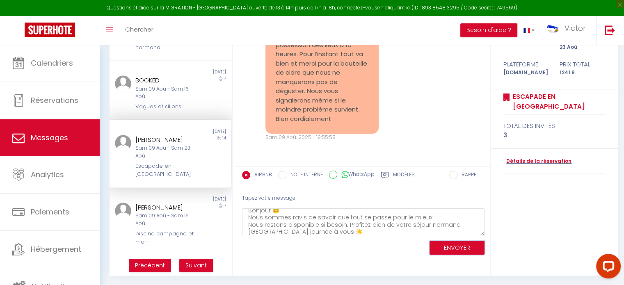
click at [466, 242] on button "ENVOYER" at bounding box center [457, 248] width 55 height 14
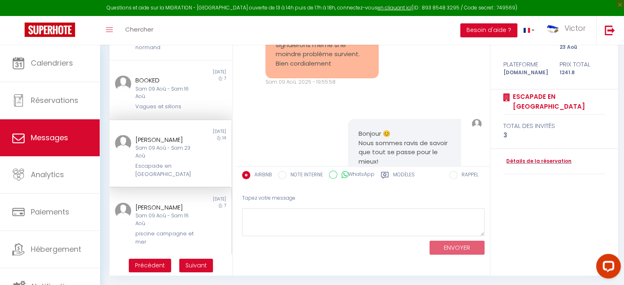
scroll to position [0, 0]
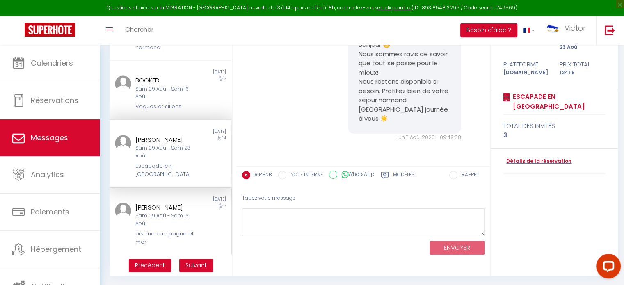
click at [163, 205] on div "[PERSON_NAME]" at bounding box center [165, 208] width 60 height 10
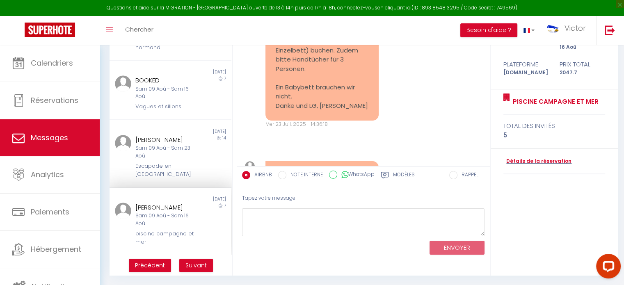
scroll to position [3238, 0]
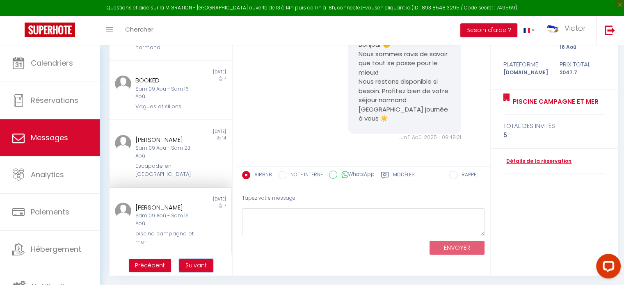
click at [190, 266] on span "Suivant" at bounding box center [196, 265] width 21 height 8
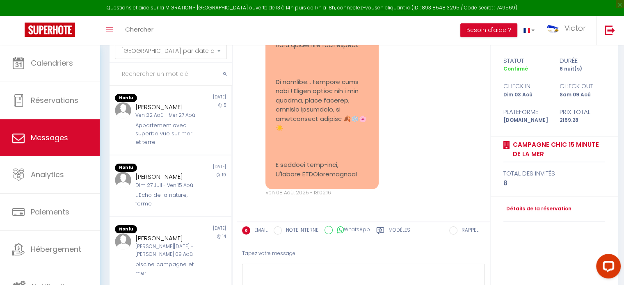
scroll to position [0, 0]
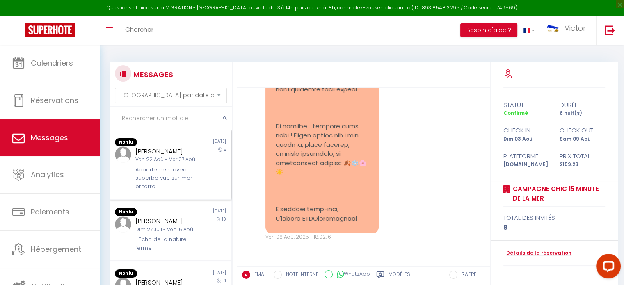
click at [165, 172] on div "[PERSON_NAME] Ven 22 Aoû - Mer 27 Aoû Appartement avec superbe vue sur mer et t…" at bounding box center [165, 169] width 71 height 45
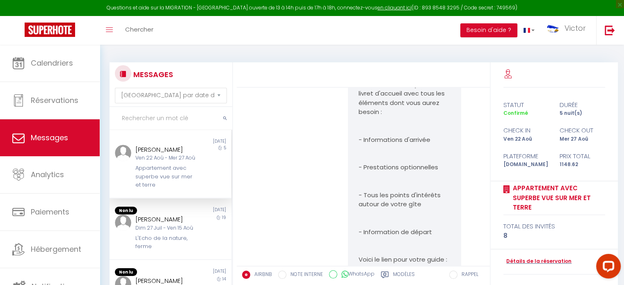
scroll to position [2580, 0]
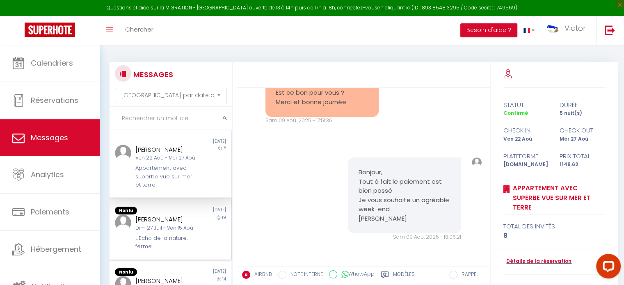
click at [162, 225] on div "[PERSON_NAME]" at bounding box center [165, 220] width 60 height 10
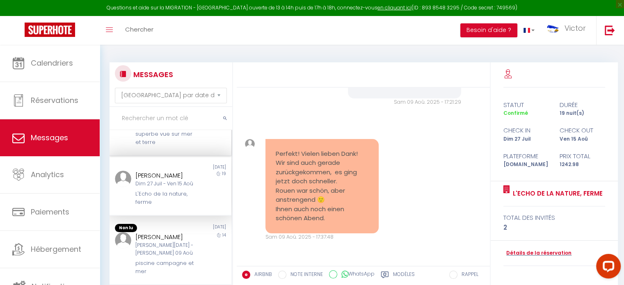
scroll to position [38, 0]
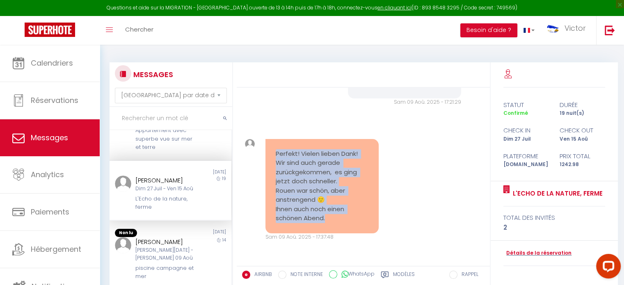
drag, startPoint x: 330, startPoint y: 223, endPoint x: 261, endPoint y: 146, distance: 103.8
click at [261, 146] on div "Perfekt! Vielen lieben Dank! Wir sind auch gerade zurückgekommen, es ging jetzt…" at bounding box center [322, 190] width 124 height 102
copy pre "Perfekt! Vielen lieben Dank! Wir sind auch gerade zurückgekommen, es ging jetzt…"
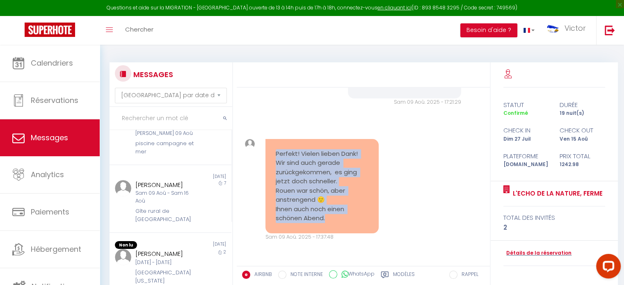
scroll to position [163, 0]
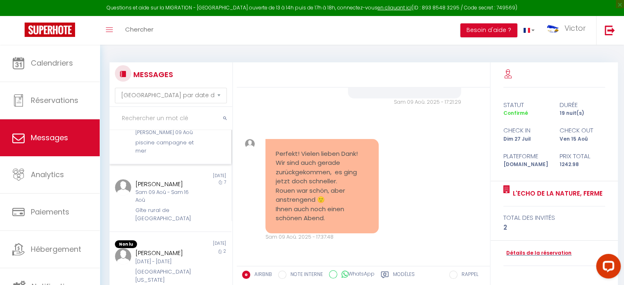
click at [170, 156] on div "piscine campagne et mer" at bounding box center [165, 147] width 60 height 17
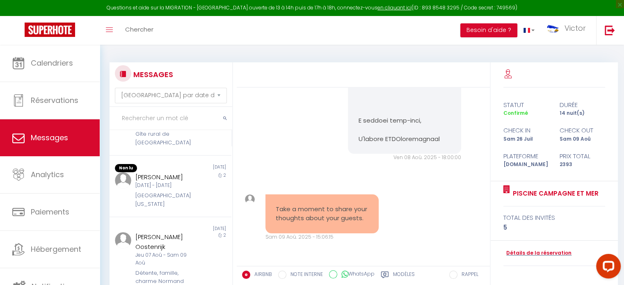
scroll to position [238, 0]
click at [170, 147] on div "Gîte rural de [GEOGRAPHIC_DATA]" at bounding box center [165, 139] width 60 height 17
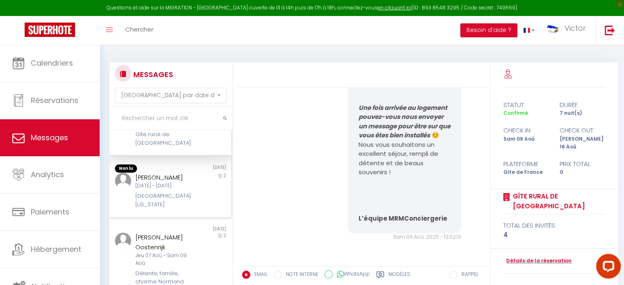
click at [172, 190] on div "[DATE] - [DATE]" at bounding box center [165, 186] width 60 height 8
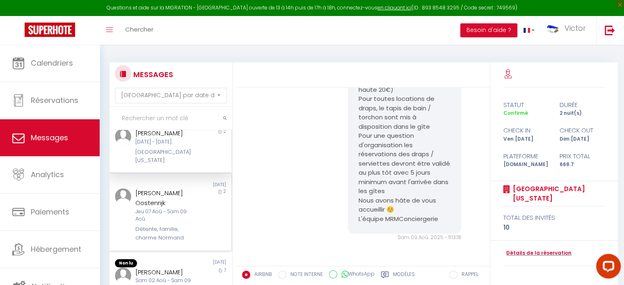
scroll to position [382, 0]
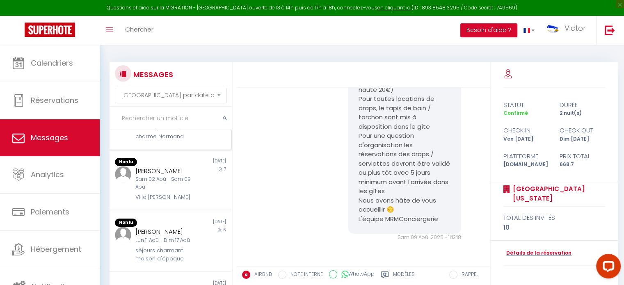
click at [173, 141] on div "Détente, famille, charme Normand" at bounding box center [165, 132] width 60 height 17
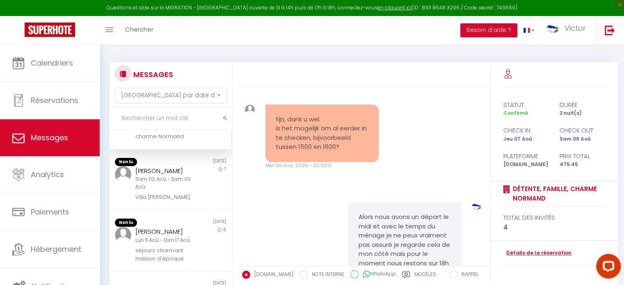
scroll to position [4399, 0]
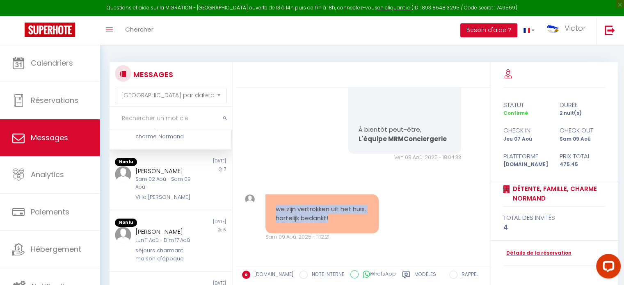
drag, startPoint x: 332, startPoint y: 217, endPoint x: 275, endPoint y: 196, distance: 60.4
click at [276, 205] on pre "we zijn vertrokken uit het huis. hartelijk bedankt!" at bounding box center [322, 214] width 93 height 18
copy pre "we zijn vertrokken uit het huis. hartelijk bedankt!"
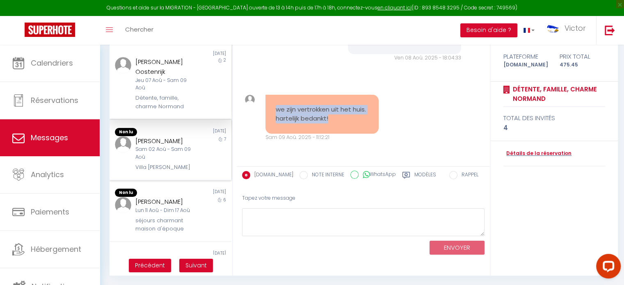
scroll to position [313, 0]
click at [183, 160] on div "Sam 02 Aoû - Sam 09 Aoû" at bounding box center [165, 153] width 60 height 16
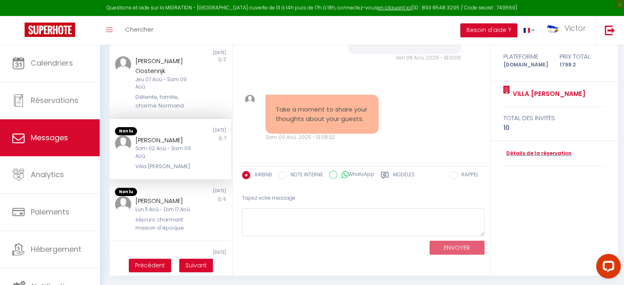
scroll to position [4295, 0]
click at [171, 204] on div "[PERSON_NAME]" at bounding box center [165, 200] width 60 height 10
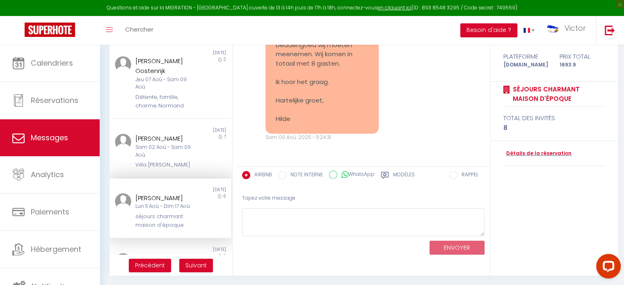
scroll to position [2297, 0]
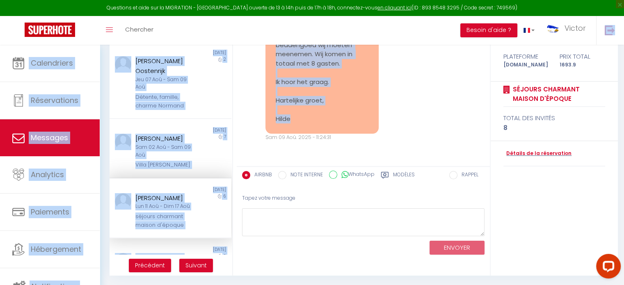
drag, startPoint x: 297, startPoint y: 157, endPoint x: 282, endPoint y: 42, distance: 115.6
click at [282, 42] on div "Questions et aide sur la MIGRATION - [GEOGRAPHIC_DATA] ouverte de 13 à 14h puis…" at bounding box center [312, 115] width 624 height 341
click at [282, 42] on div "Toggle menubar Chercher BUTTON Besoin d'aide ? Victor Paramètres Équipe" at bounding box center [339, 30] width 559 height 29
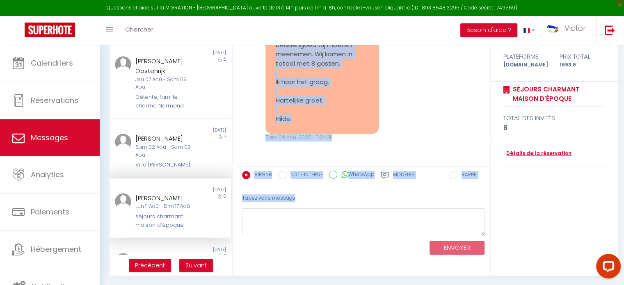
scroll to position [2338, 0]
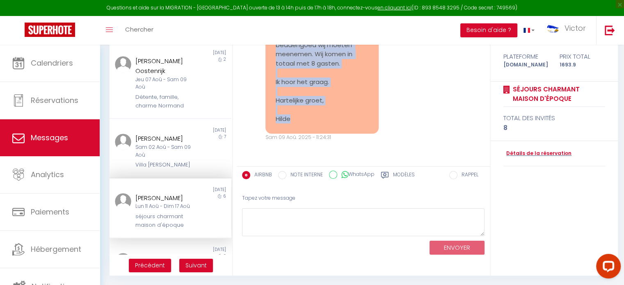
drag, startPoint x: 272, startPoint y: 70, endPoint x: 320, endPoint y: 122, distance: 71.2
click at [320, 122] on div "Goedemorgen, Wij kijken erg uit naar onze vakantie. Wij nemen zoals eerder geze…" at bounding box center [322, 22] width 113 height 224
copy pre "Goedemorgen, Wij kijken erg uit naar onze vakantie. Wij nemen zoals eerder geze…"
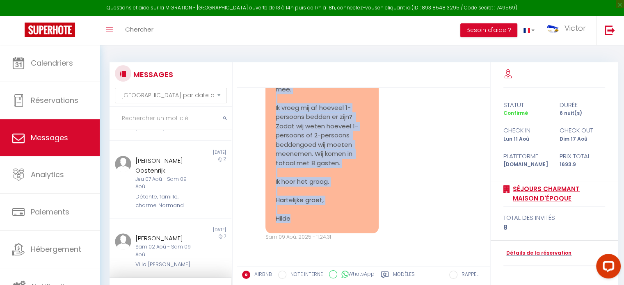
scroll to position [100, 0]
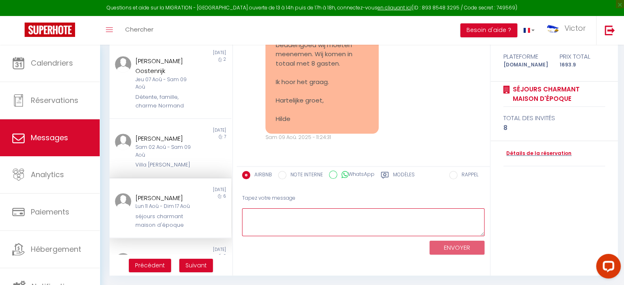
click at [253, 227] on textarea at bounding box center [363, 223] width 243 height 28
paste textarea "Bonjour ! Nous avons hate de vous accueillir dans notre gîte. Pour ce qui est d…"
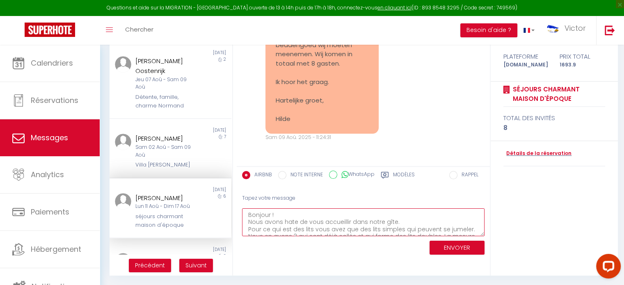
scroll to position [11, 0]
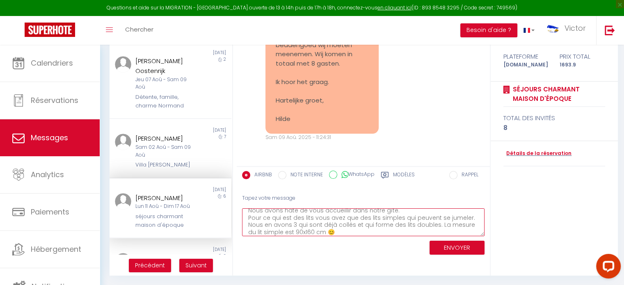
type textarea "Bonjour ! Nous avons hate de vous accueillir dans notre gîte. Pour ce qui est d…"
click at [466, 243] on button "ENVOYER" at bounding box center [457, 248] width 55 height 14
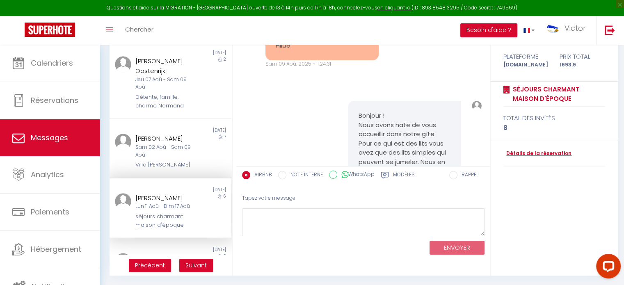
scroll to position [0, 0]
click at [142, 203] on div "[PERSON_NAME]" at bounding box center [165, 198] width 60 height 10
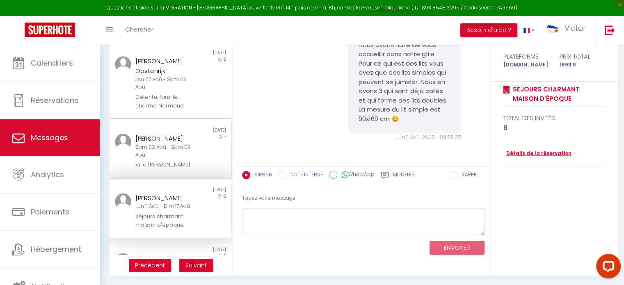
click at [172, 144] on div "[PERSON_NAME]" at bounding box center [165, 139] width 60 height 10
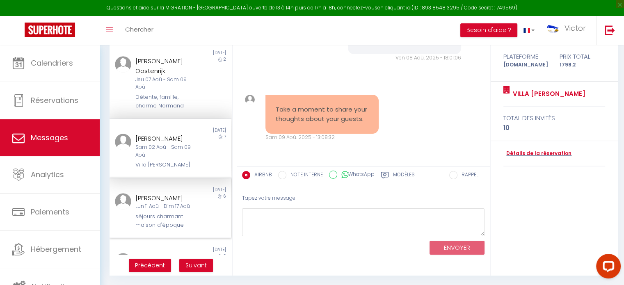
click at [161, 225] on div "[PERSON_NAME] Lun 11 Aoû - Dim 17 Aoû séjours charmant maison d'époque" at bounding box center [165, 211] width 71 height 36
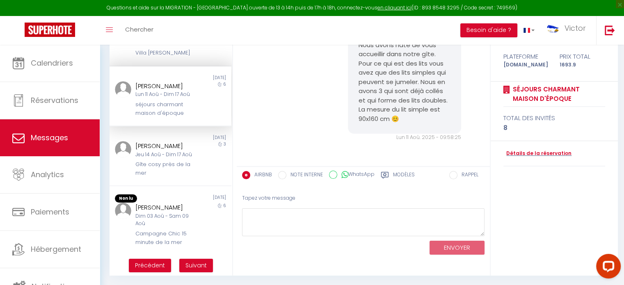
scroll to position [433, 0]
click at [164, 172] on div "Gîte cosy près de la mer" at bounding box center [165, 168] width 60 height 17
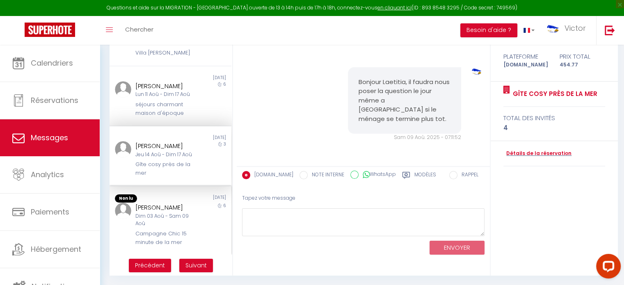
click at [172, 203] on div "[DATE]" at bounding box center [200, 199] width 61 height 8
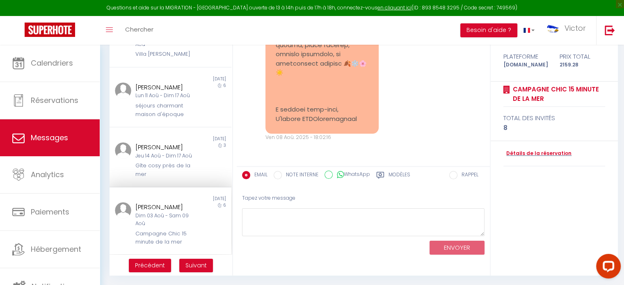
scroll to position [437, 0]
click at [195, 265] on span "Suivant" at bounding box center [196, 265] width 21 height 8
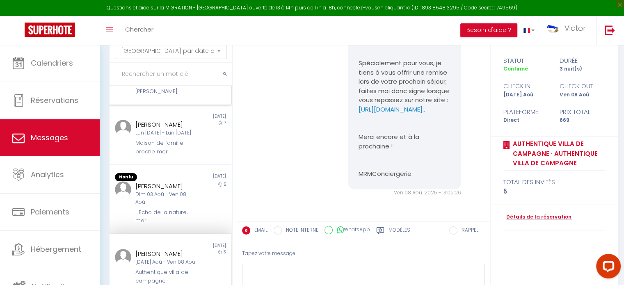
scroll to position [2537, 0]
click at [174, 129] on div "Lun [DATE] - Lun [DATE]" at bounding box center [165, 133] width 60 height 8
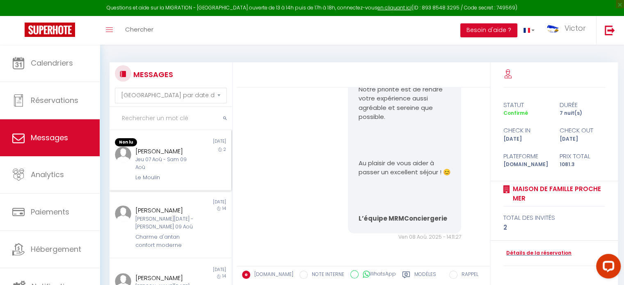
click at [168, 156] on div "[PERSON_NAME]" at bounding box center [165, 152] width 60 height 10
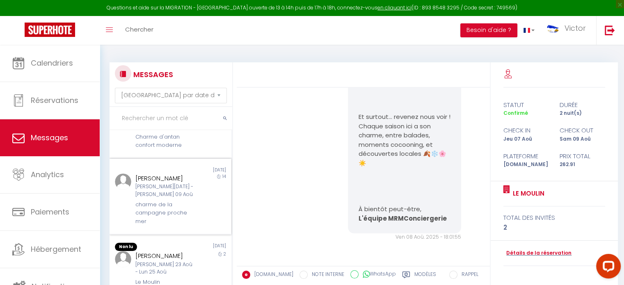
scroll to position [50, 0]
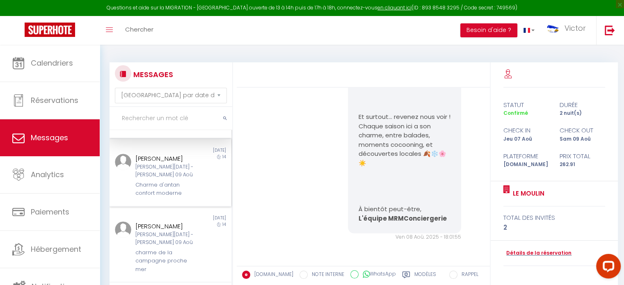
click at [173, 185] on div "Charme d'antan confort moderne" at bounding box center [165, 189] width 60 height 17
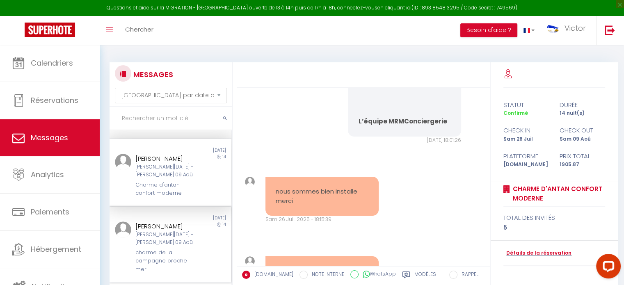
scroll to position [4183, 0]
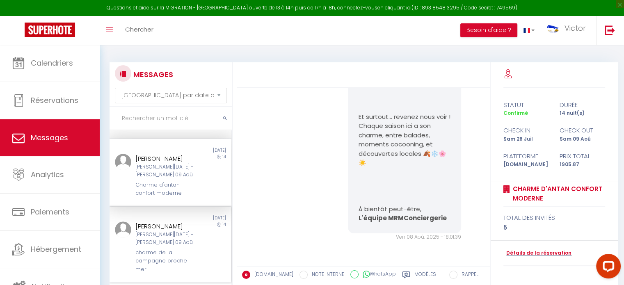
click at [164, 226] on div "[PERSON_NAME]" at bounding box center [165, 227] width 60 height 10
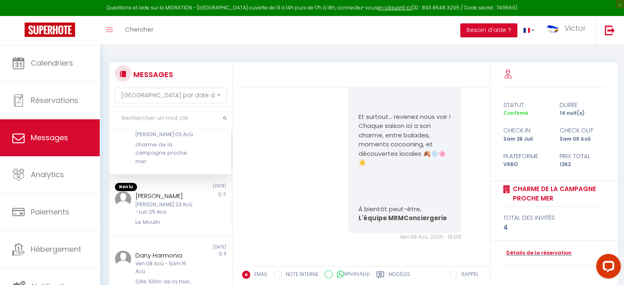
scroll to position [179, 0]
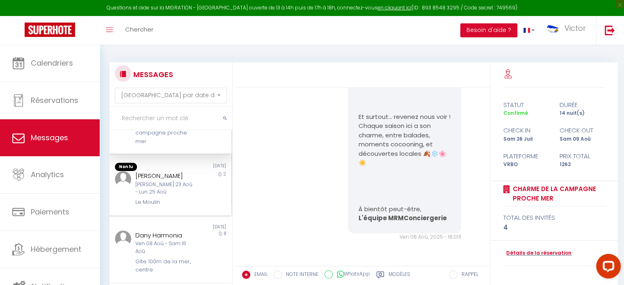
click at [160, 192] on div "[PERSON_NAME] 23 Aoû - Lun 25 Aoû" at bounding box center [165, 189] width 60 height 16
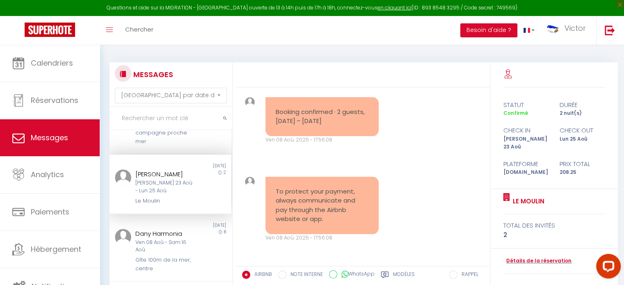
scroll to position [226, 0]
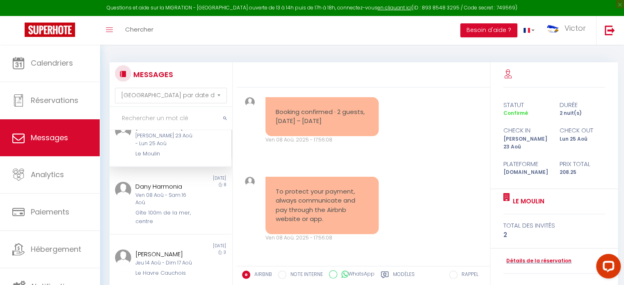
click at [160, 192] on div "Ven 08 Aoû - Sam 16 Aoû" at bounding box center [165, 200] width 60 height 16
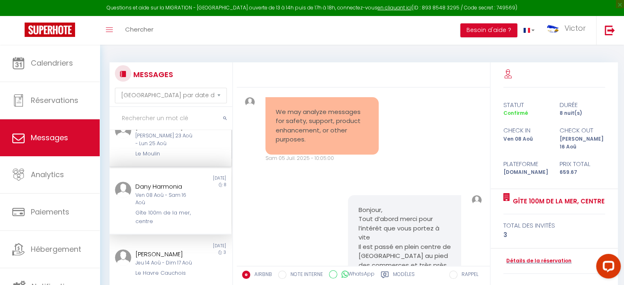
scroll to position [4118, 0]
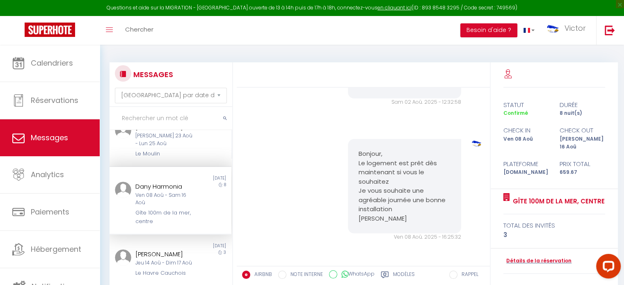
click at [167, 201] on div "Ven 08 Aoû - Sam 16 Aoû" at bounding box center [165, 200] width 60 height 16
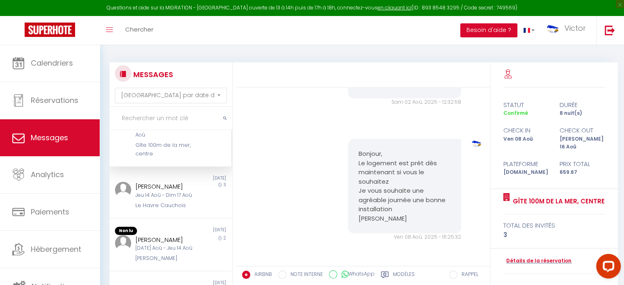
click at [167, 202] on div "Le Havre Cauchois" at bounding box center [165, 206] width 60 height 8
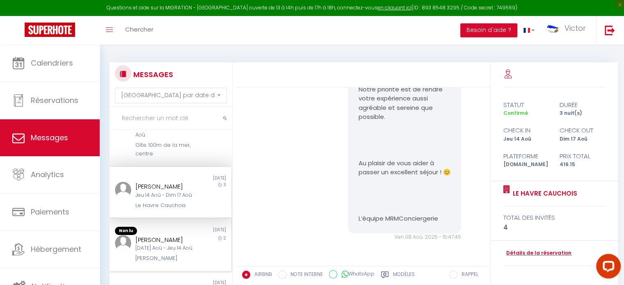
click at [163, 233] on div "Non lu" at bounding box center [140, 231] width 61 height 8
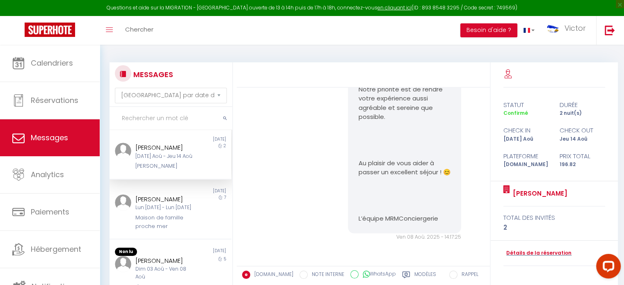
scroll to position [386, 0]
click at [167, 202] on div "Lun [DATE] - Lun [DATE]" at bounding box center [165, 206] width 60 height 8
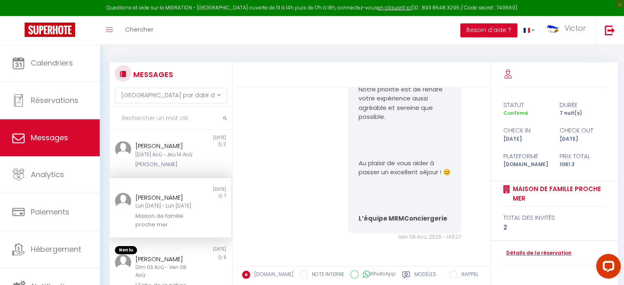
scroll to position [421, 0]
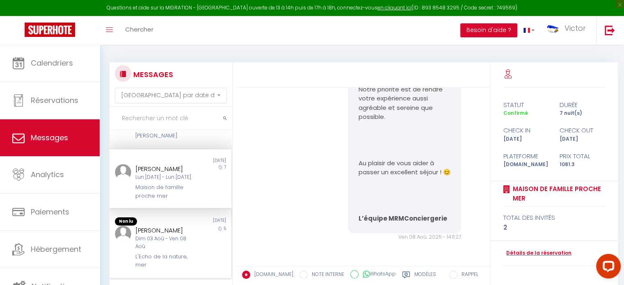
click at [158, 236] on div "Dim 03 Aoû - Ven 08 Aoû" at bounding box center [165, 243] width 60 height 16
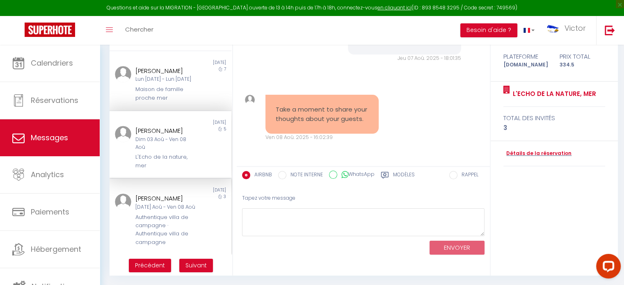
click at [184, 194] on div "[PERSON_NAME]" at bounding box center [165, 199] width 60 height 10
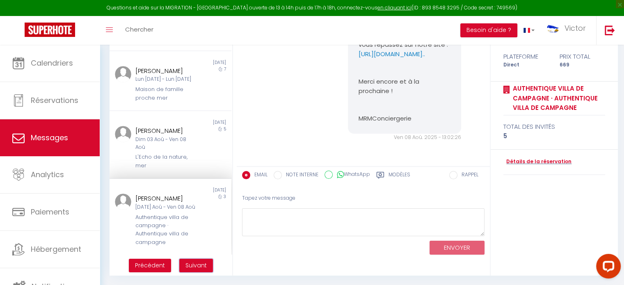
click at [194, 261] on span "Suivant" at bounding box center [196, 265] width 21 height 8
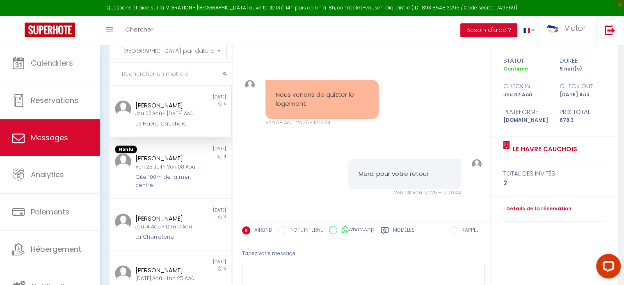
click at [192, 124] on div "[PERSON_NAME] Jeu 07 Aoû - [DATE] Aoû Le Havre Cauchois" at bounding box center [165, 115] width 71 height 28
click at [178, 171] on div "Ven 25 Juil - Ven 08 Aoû" at bounding box center [165, 167] width 60 height 8
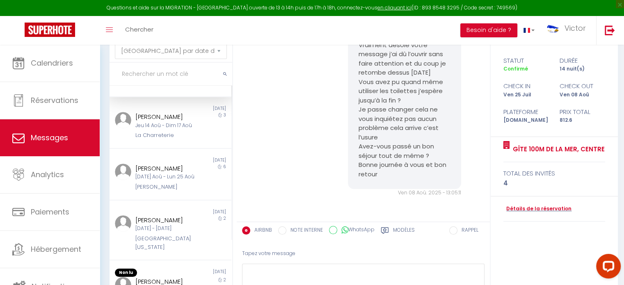
click at [178, 149] on div "Non lu [DATE] [PERSON_NAME] Jeu 14 Aoû - Dim 17 Aoû La Charreterie 3" at bounding box center [171, 123] width 122 height 52
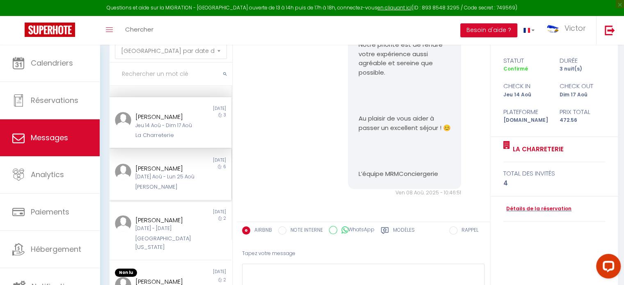
click at [176, 174] on div "[PERSON_NAME]" at bounding box center [165, 169] width 60 height 10
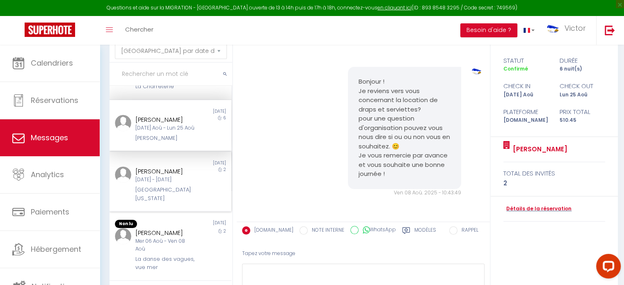
click at [171, 176] on div "[PERSON_NAME]" at bounding box center [165, 172] width 60 height 10
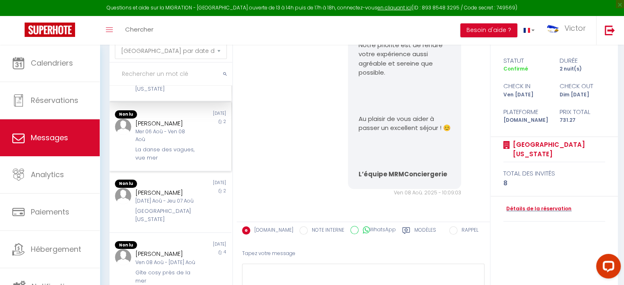
click at [176, 144] on div "Mer 06 Aoû - Ven 08 Aoû" at bounding box center [165, 136] width 60 height 16
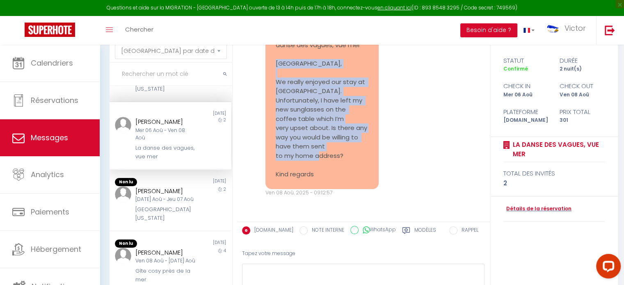
drag, startPoint x: 323, startPoint y: 192, endPoint x: 270, endPoint y: 75, distance: 128.4
click at [270, 75] on div "Re: Je hebt een bericht van La danse des vagues, vue mer [GEOGRAPHIC_DATA], We …" at bounding box center [322, 105] width 113 height 168
copy pre "Bonjour, We really enjoyed our stay at [GEOGRAPHIC_DATA]. Unfortunately, I have…"
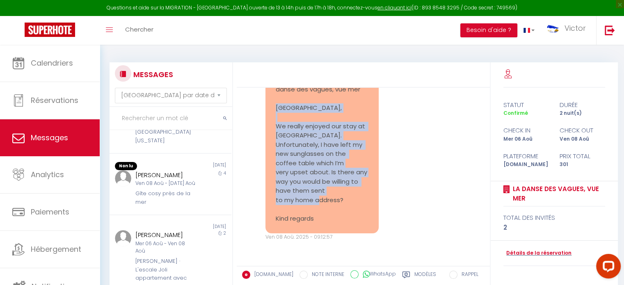
scroll to position [387, 0]
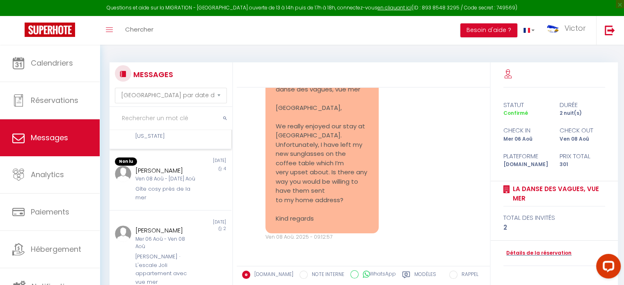
click at [173, 114] on div "[PERSON_NAME]" at bounding box center [165, 109] width 60 height 10
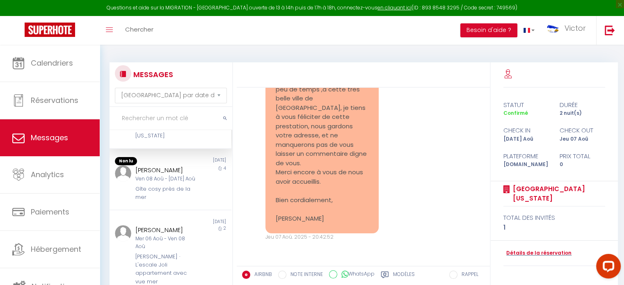
scroll to position [2614, 0]
click at [144, 183] on div "Ven 08 Aoû - [DATE] Aoû" at bounding box center [165, 179] width 60 height 8
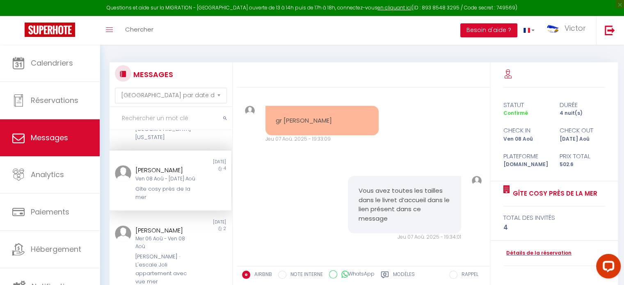
scroll to position [440, 0]
click at [161, 226] on div "[PERSON_NAME]" at bounding box center [165, 231] width 60 height 10
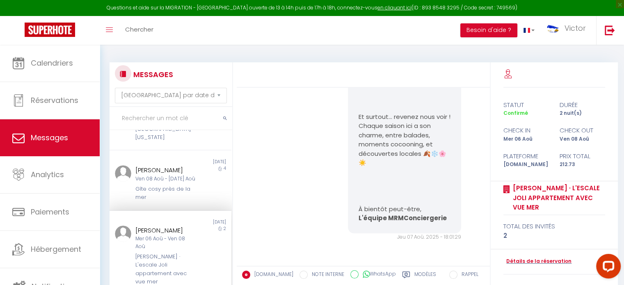
scroll to position [100, 0]
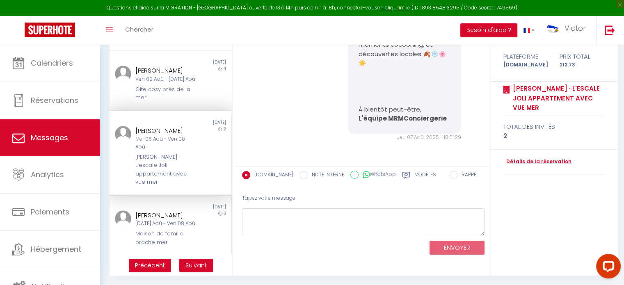
click at [163, 220] on div "[DATE] Aoû - Ven 08 Aoû" at bounding box center [165, 224] width 60 height 8
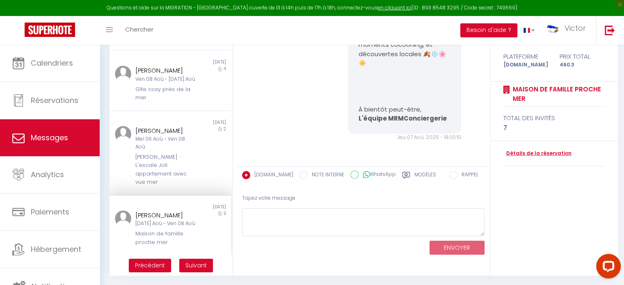
scroll to position [2051, 0]
click at [199, 264] on span "Suivant" at bounding box center [196, 265] width 21 height 8
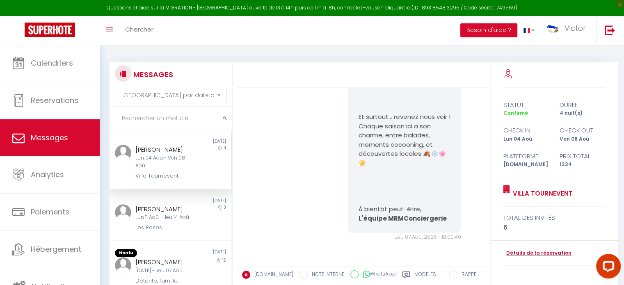
click at [174, 172] on div "Villa Tournevent" at bounding box center [165, 176] width 60 height 8
click at [171, 213] on div "[PERSON_NAME]" at bounding box center [165, 209] width 60 height 10
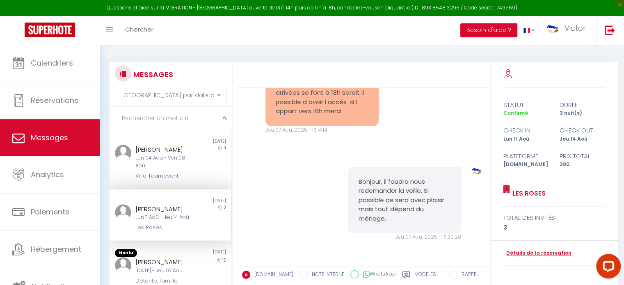
scroll to position [57, 0]
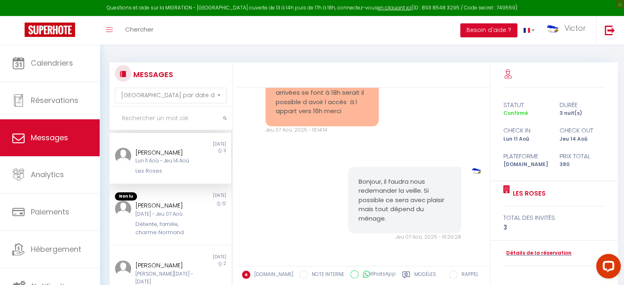
click at [171, 213] on div "[DATE] - Jeu 07 Aoû" at bounding box center [165, 215] width 60 height 8
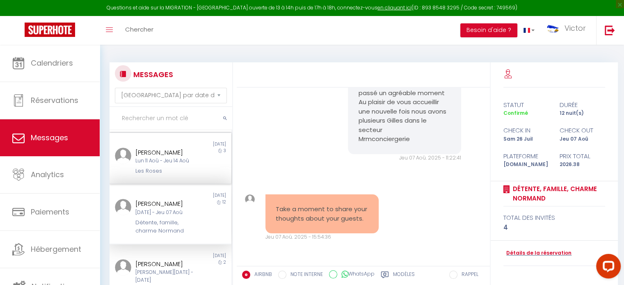
scroll to position [123, 0]
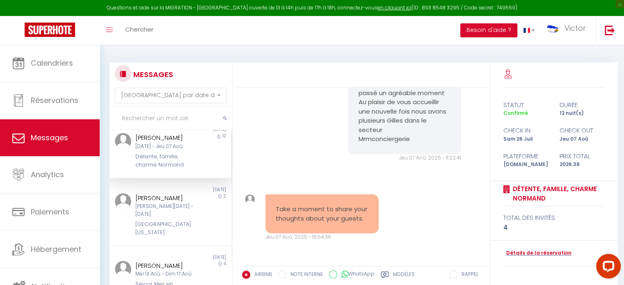
click at [171, 213] on div "[PERSON_NAME][DATE] - [DATE]" at bounding box center [165, 211] width 60 height 16
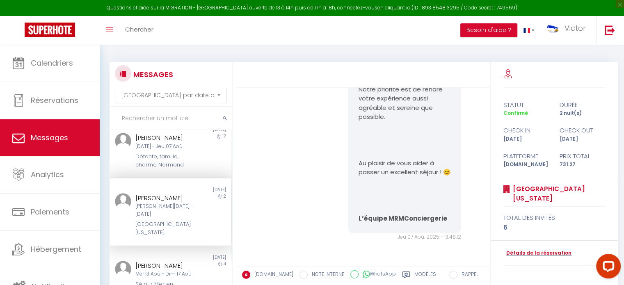
scroll to position [205, 0]
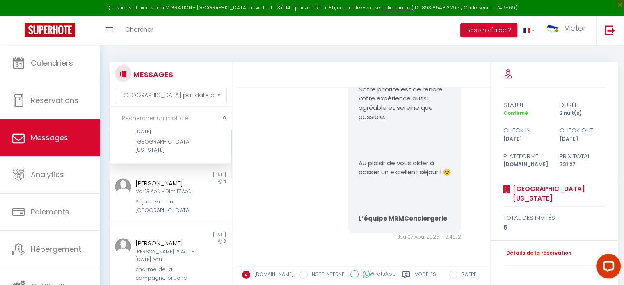
click at [171, 213] on div "Séjour Mer en [GEOGRAPHIC_DATA]" at bounding box center [165, 206] width 60 height 17
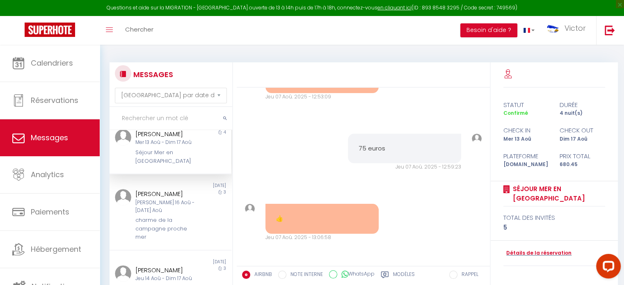
scroll to position [256, 0]
click at [171, 213] on div "[PERSON_NAME] [PERSON_NAME] 16 Aoû - [DATE] Aoû charme de la campagne proche mer" at bounding box center [165, 214] width 71 height 53
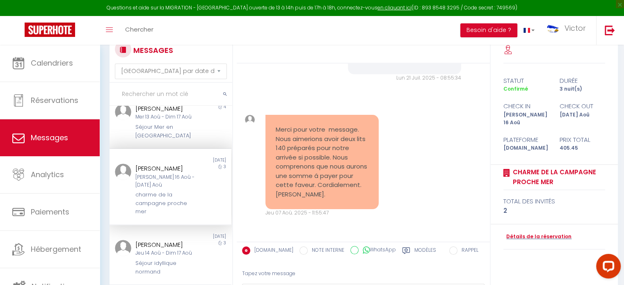
scroll to position [49, 0]
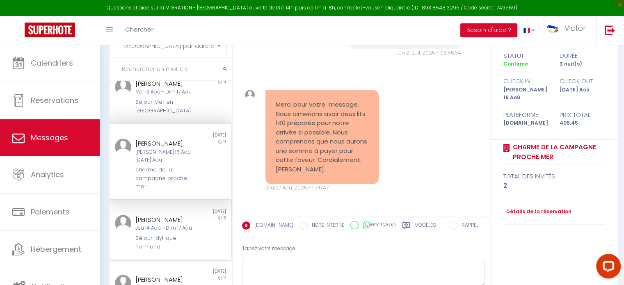
click at [160, 224] on div "[PERSON_NAME]" at bounding box center [165, 220] width 60 height 10
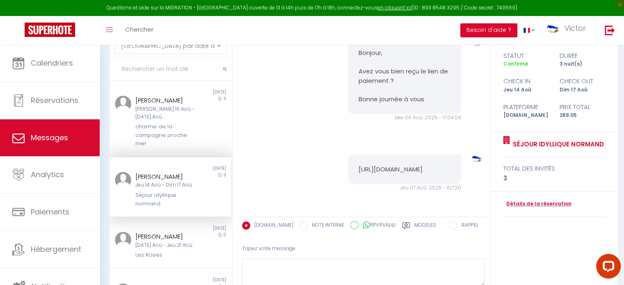
scroll to position [329, 0]
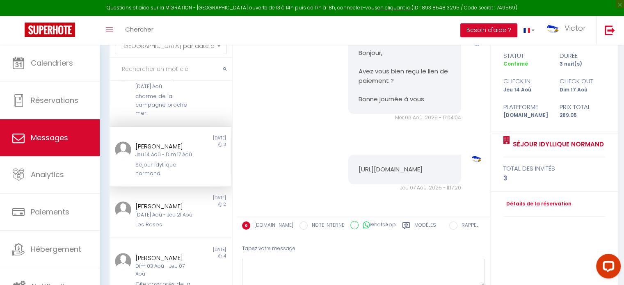
click at [160, 219] on div "[DATE] Aoû - Jeu 21 Aoû" at bounding box center [165, 215] width 60 height 8
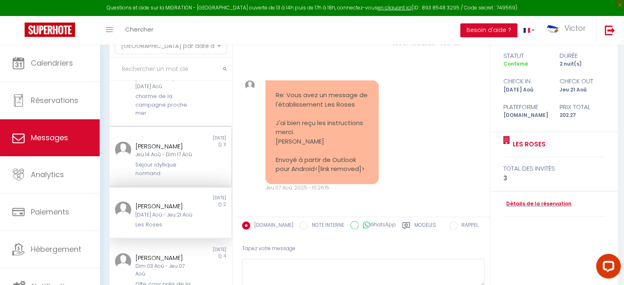
scroll to position [396, 0]
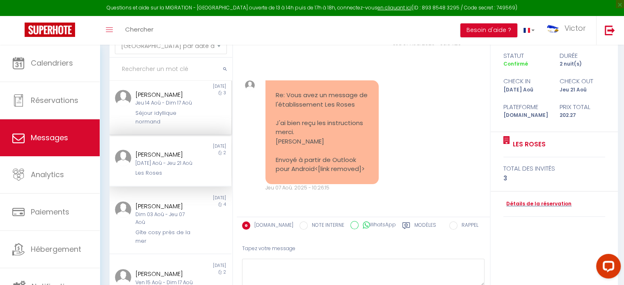
click at [160, 229] on div "Gîte cosy près de la mer" at bounding box center [165, 237] width 60 height 17
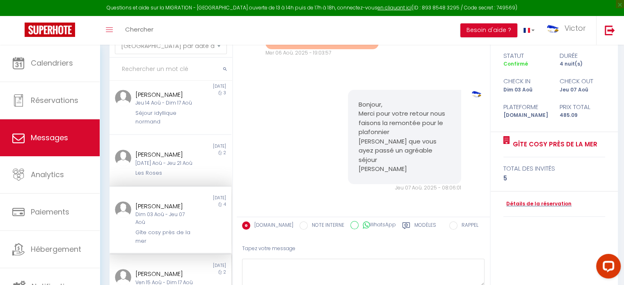
click at [164, 269] on div "[PERSON_NAME]" at bounding box center [165, 274] width 60 height 10
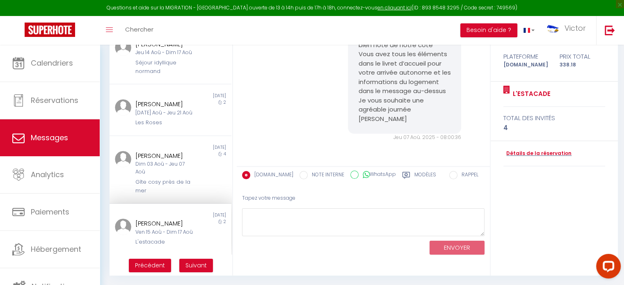
click at [172, 231] on div "Ven 15 Aoû - Dim 17 Aoû" at bounding box center [165, 233] width 60 height 8
click at [192, 266] on span "Suivant" at bounding box center [196, 265] width 21 height 8
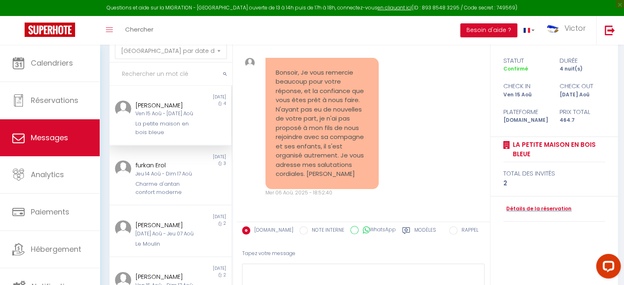
click at [170, 110] on div "[PERSON_NAME]" at bounding box center [165, 106] width 60 height 10
click at [162, 197] on div "Charme d'antan confort moderne" at bounding box center [165, 188] width 60 height 17
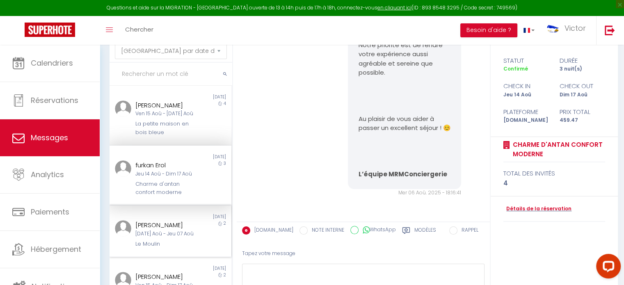
click at [163, 230] on div "[PERSON_NAME]" at bounding box center [165, 225] width 60 height 10
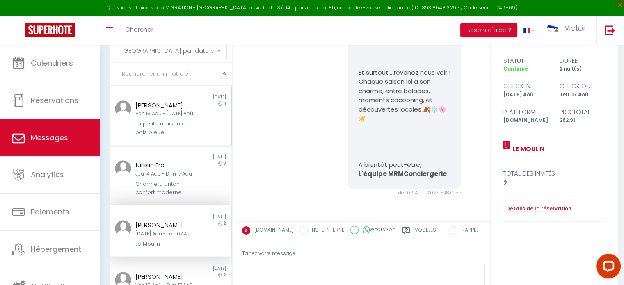
click at [164, 118] on div "Ven 15 Aoû - [DATE] Aoû" at bounding box center [165, 114] width 60 height 8
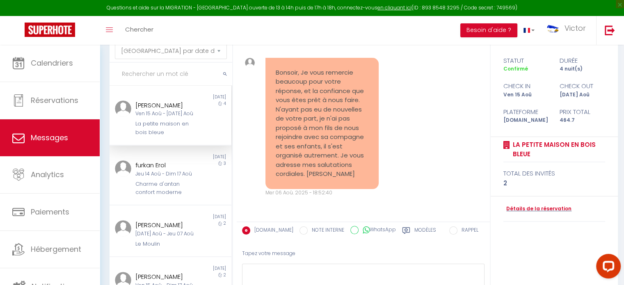
scroll to position [1967, 0]
click at [183, 178] on div "Jeu 14 Aoû - Dim 17 Aoû" at bounding box center [165, 174] width 60 height 8
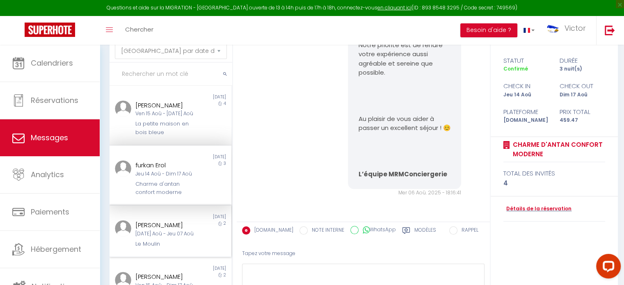
click at [167, 230] on div "[PERSON_NAME]" at bounding box center [165, 225] width 60 height 10
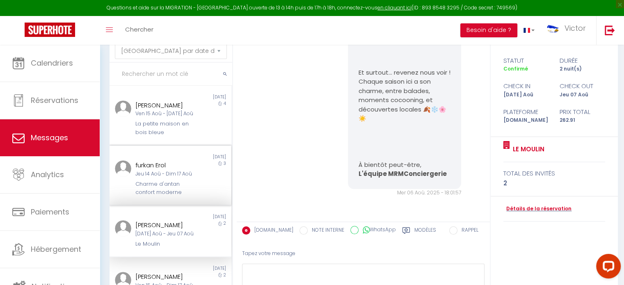
scroll to position [135, 0]
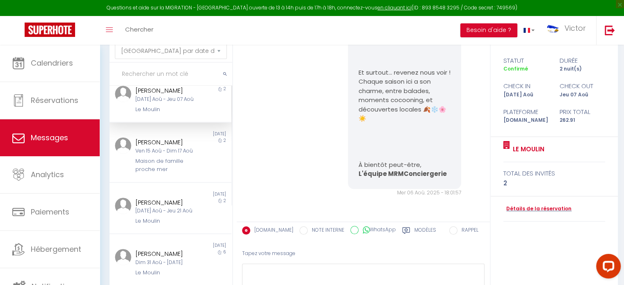
click at [176, 155] on div "Ven 15 Aoû - Dim 17 Aoû" at bounding box center [165, 151] width 60 height 8
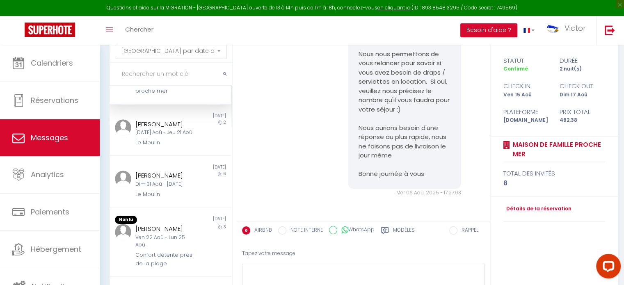
scroll to position [213, 0]
click at [176, 156] on div "Non lu [DATE] [PERSON_NAME] [DATE] Aoû - Jeu 21 Aoû Le Moulin 2" at bounding box center [171, 130] width 122 height 52
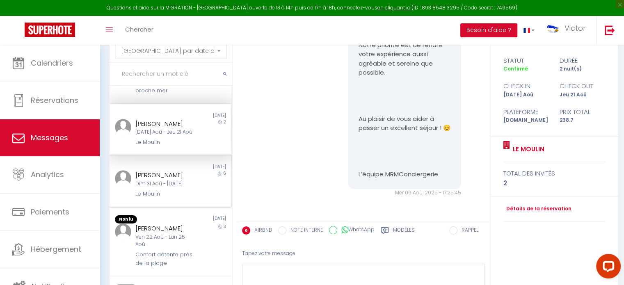
click at [167, 188] on div "Dim 31 Aoû - [DATE]" at bounding box center [165, 184] width 60 height 8
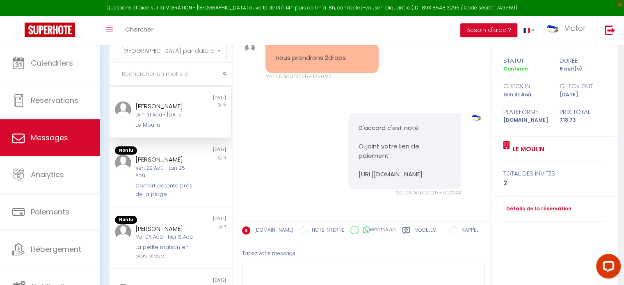
scroll to position [298, 0]
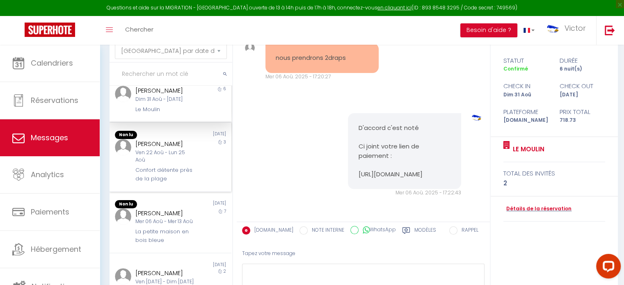
click at [167, 165] on div "Ven 22 Aoû - Lun 25 Aoû" at bounding box center [165, 157] width 60 height 16
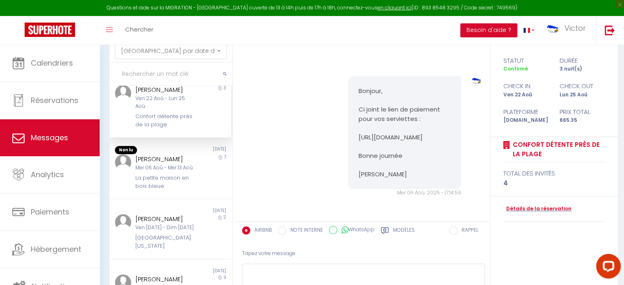
scroll to position [354, 0]
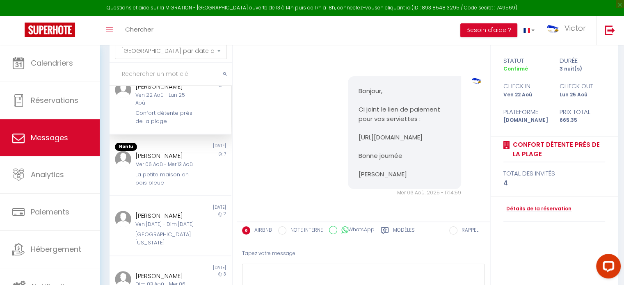
click at [167, 169] on div "Mer 06 Aoû - Mer 13 Aoû" at bounding box center [165, 165] width 60 height 8
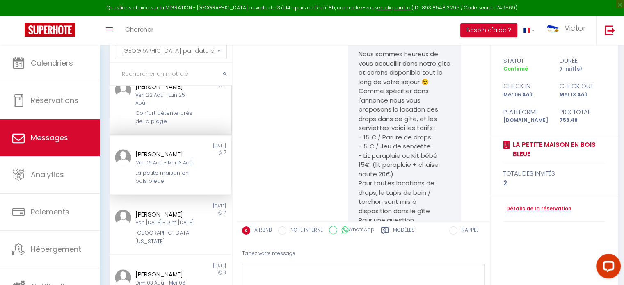
scroll to position [2577, 0]
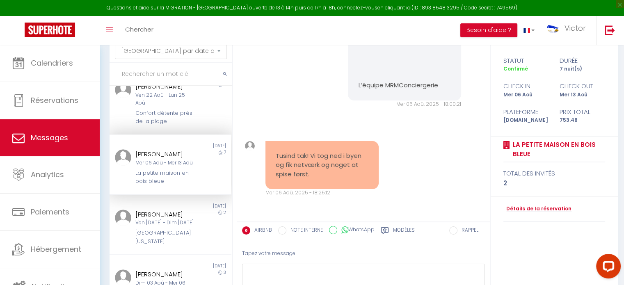
drag, startPoint x: 312, startPoint y: 167, endPoint x: 275, endPoint y: 144, distance: 42.9
click at [276, 151] on pre "Tusind tak! Vi tog ned i byen og fik netværk og noget at spise først." at bounding box center [322, 165] width 93 height 28
copy pre "Tusind tak! Vi tog ned i byen og fik netværk og noget at spise først."
click at [57, 130] on link "Messages" at bounding box center [50, 137] width 100 height 37
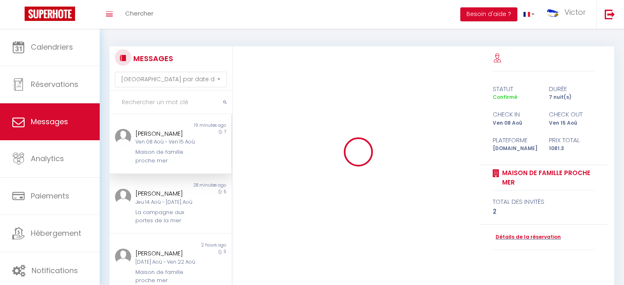
select select "message"
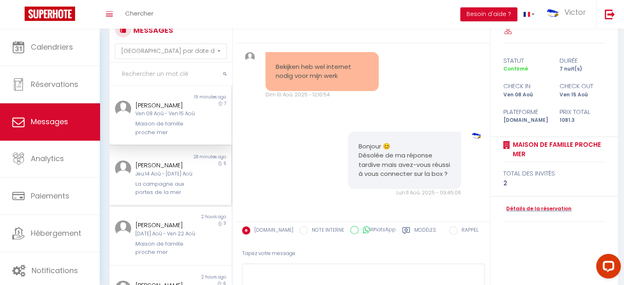
click at [175, 170] on div "[PERSON_NAME]" at bounding box center [165, 165] width 60 height 10
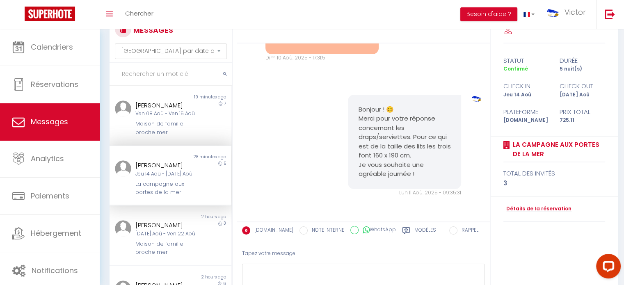
scroll to position [87, 0]
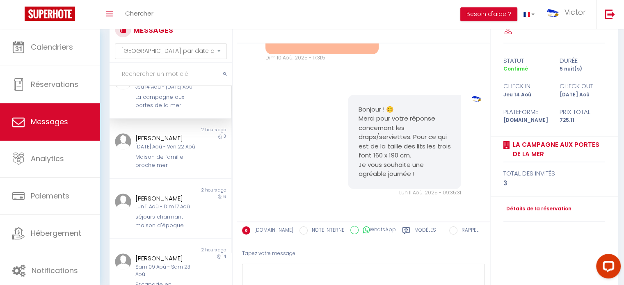
click at [175, 151] on div "[DATE] Aoû - Ven 22 Aoû" at bounding box center [165, 147] width 60 height 8
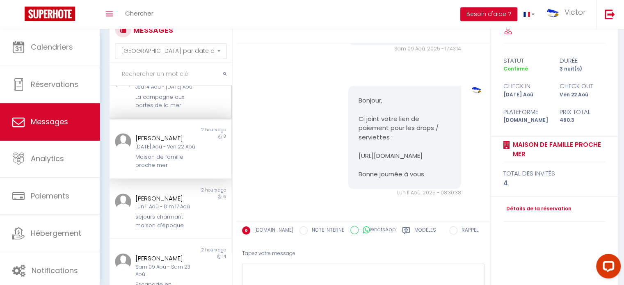
scroll to position [156, 0]
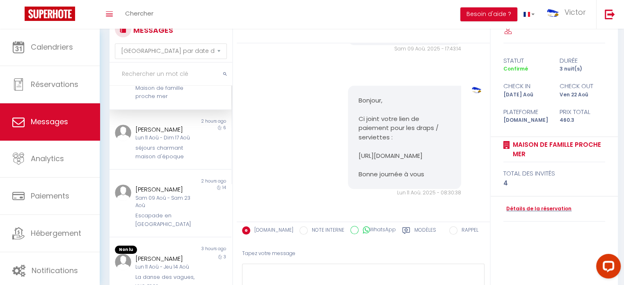
click at [175, 161] on div "séjours charmant maison d'époque" at bounding box center [165, 152] width 60 height 17
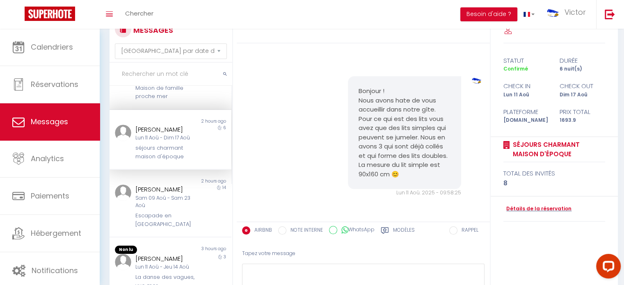
scroll to position [207, 0]
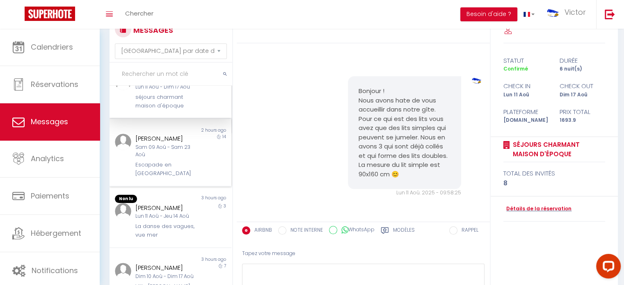
click at [173, 144] on div "[PERSON_NAME]" at bounding box center [165, 139] width 60 height 10
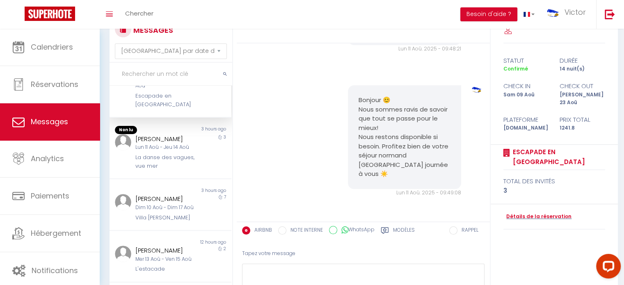
scroll to position [276, 0]
click at [173, 144] on div "[PERSON_NAME]" at bounding box center [165, 139] width 60 height 10
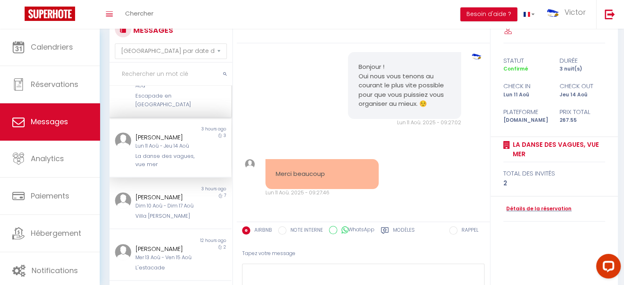
scroll to position [335, 0]
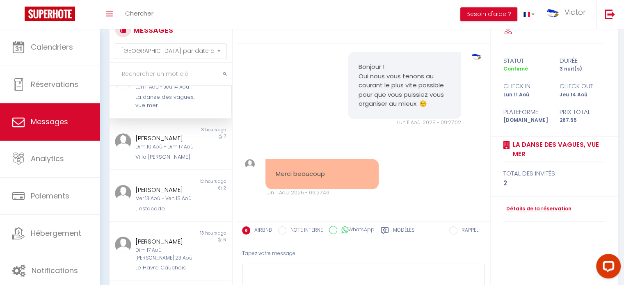
click at [173, 143] on div "[PERSON_NAME]" at bounding box center [165, 138] width 60 height 10
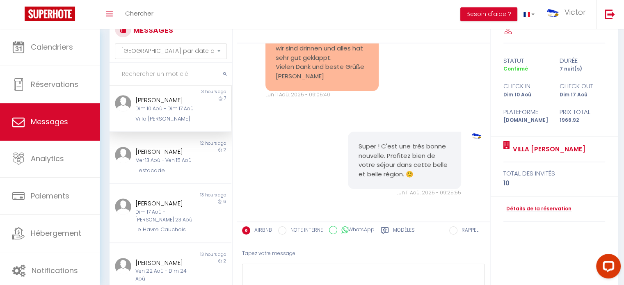
scroll to position [386, 0]
click at [171, 165] on div "Mer 13 Aoû - Ven 15 Aoû" at bounding box center [165, 161] width 60 height 8
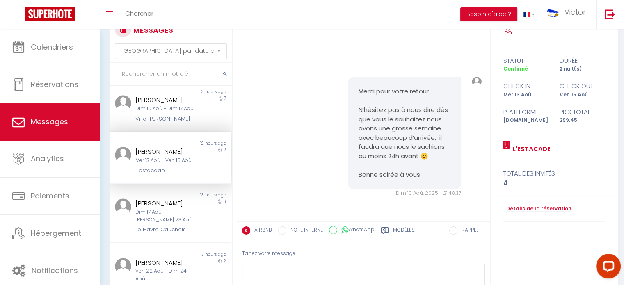
scroll to position [424, 0]
click at [171, 197] on div "13 hours ago" at bounding box center [200, 195] width 61 height 7
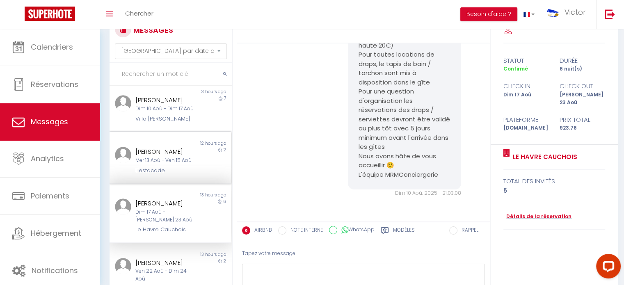
scroll to position [84, 0]
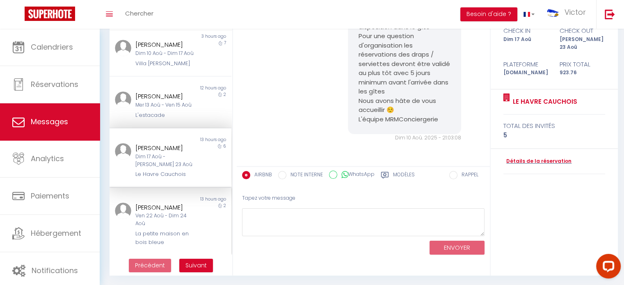
click at [163, 206] on div "[PERSON_NAME]" at bounding box center [165, 208] width 60 height 10
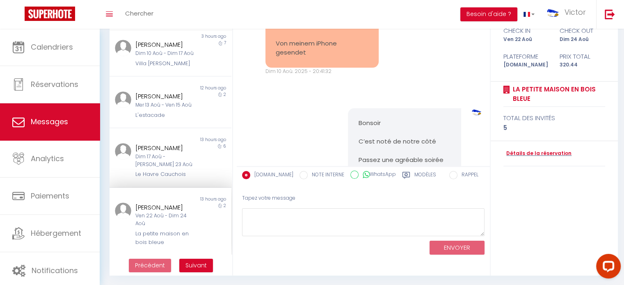
scroll to position [493, 0]
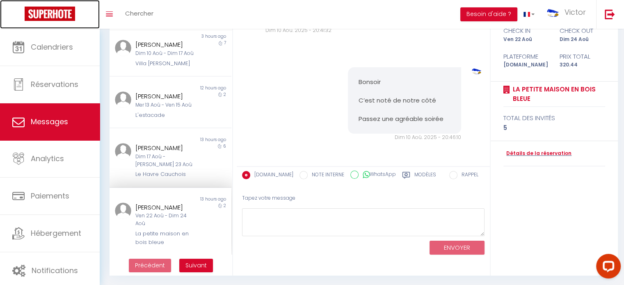
click at [92, 8] on link at bounding box center [50, 14] width 100 height 29
